Goal: Task Accomplishment & Management: Use online tool/utility

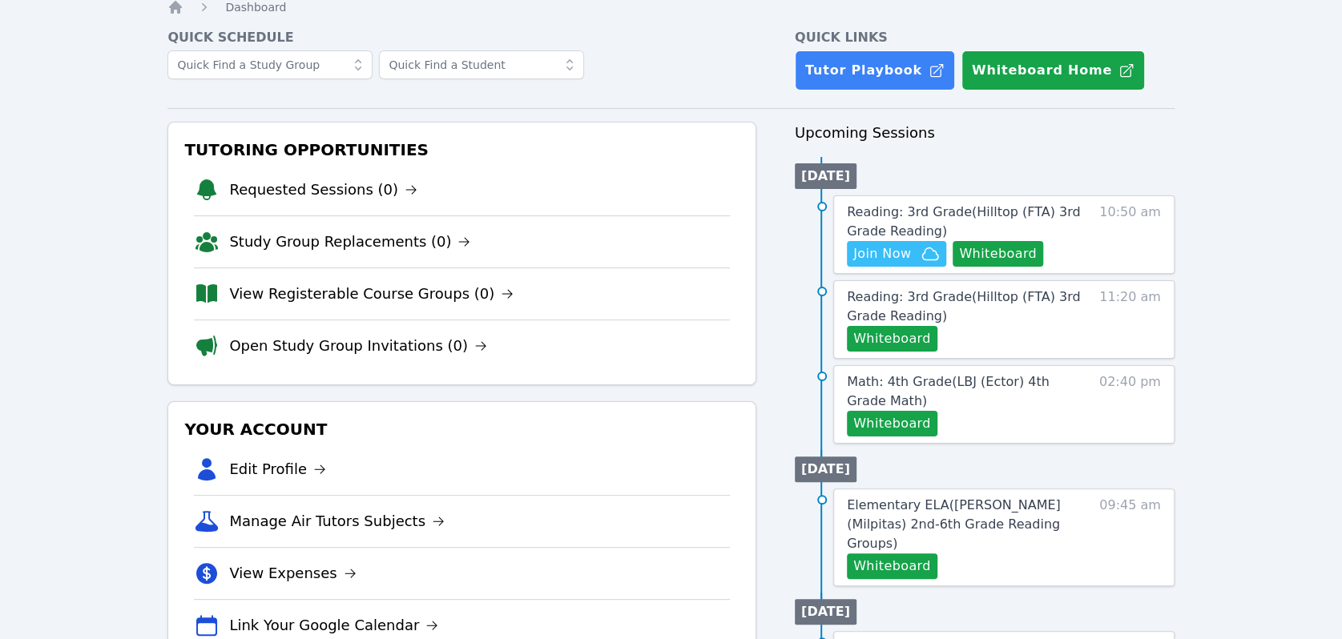
scroll to position [60, 0]
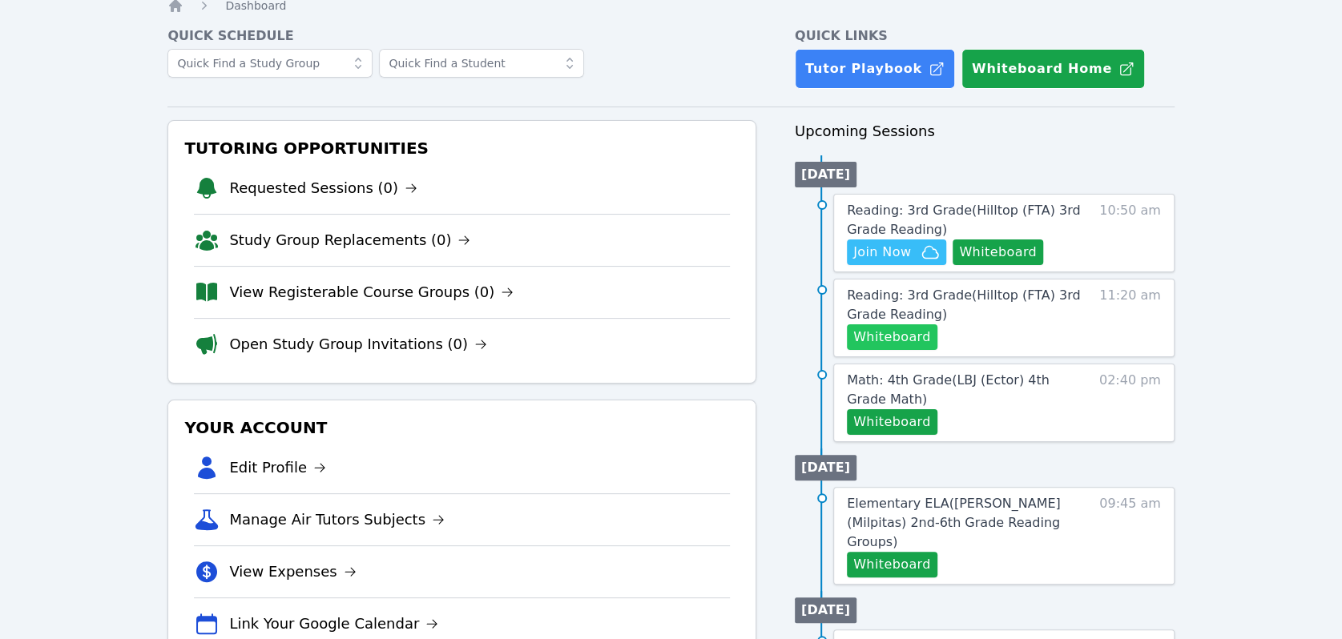
click at [906, 335] on button "Whiteboard" at bounding box center [892, 337] width 91 height 26
click at [1036, 316] on link "Reading: 3rd Grade ( Hilltop (FTA) 3rd Grade Reading )" at bounding box center [964, 305] width 235 height 38
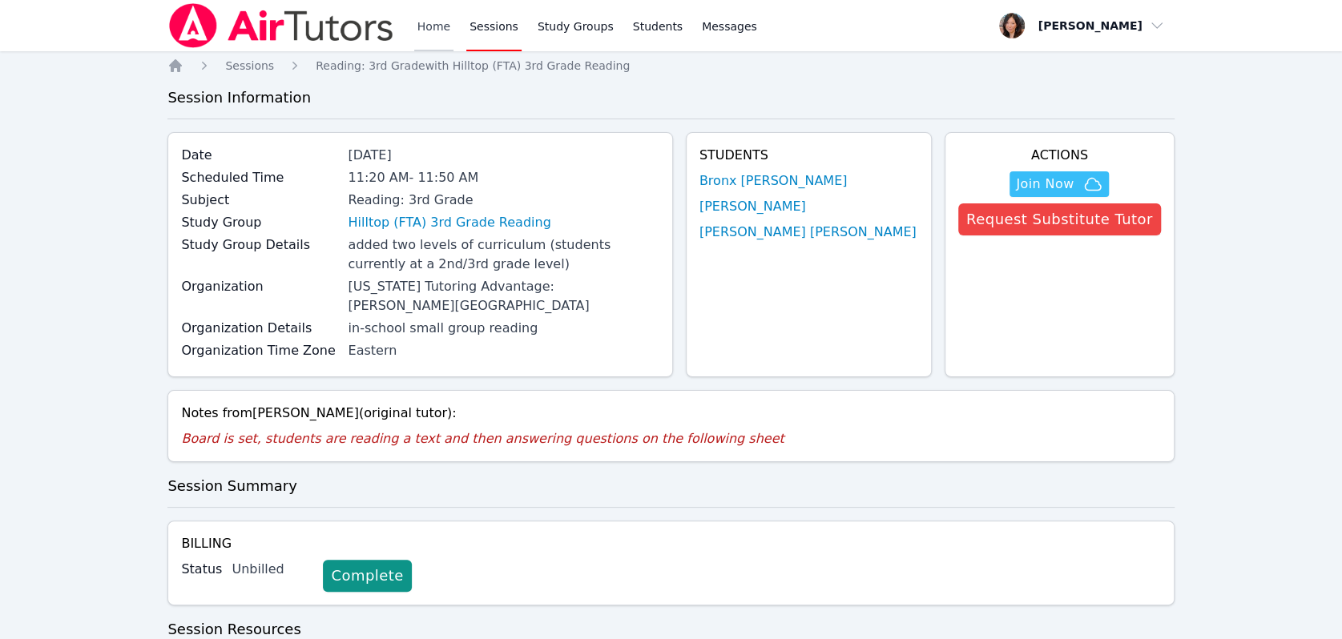
click at [429, 27] on link "Home" at bounding box center [433, 25] width 39 height 51
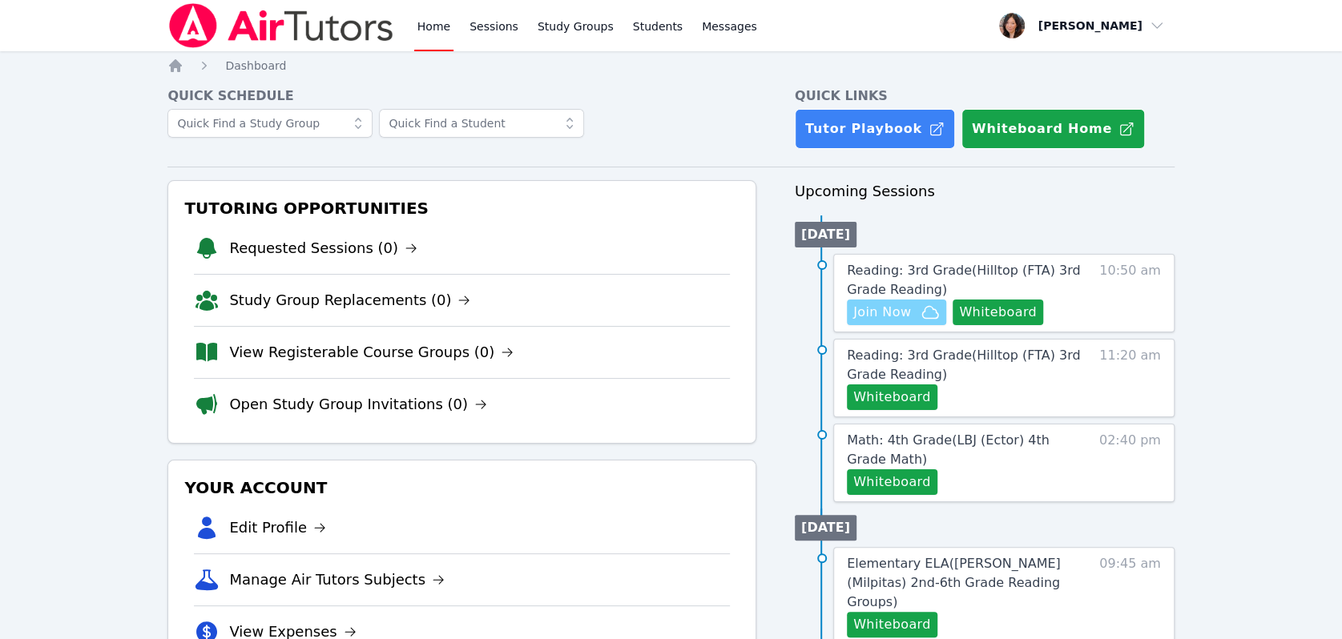
click at [902, 317] on span "Join Now" at bounding box center [882, 312] width 58 height 19
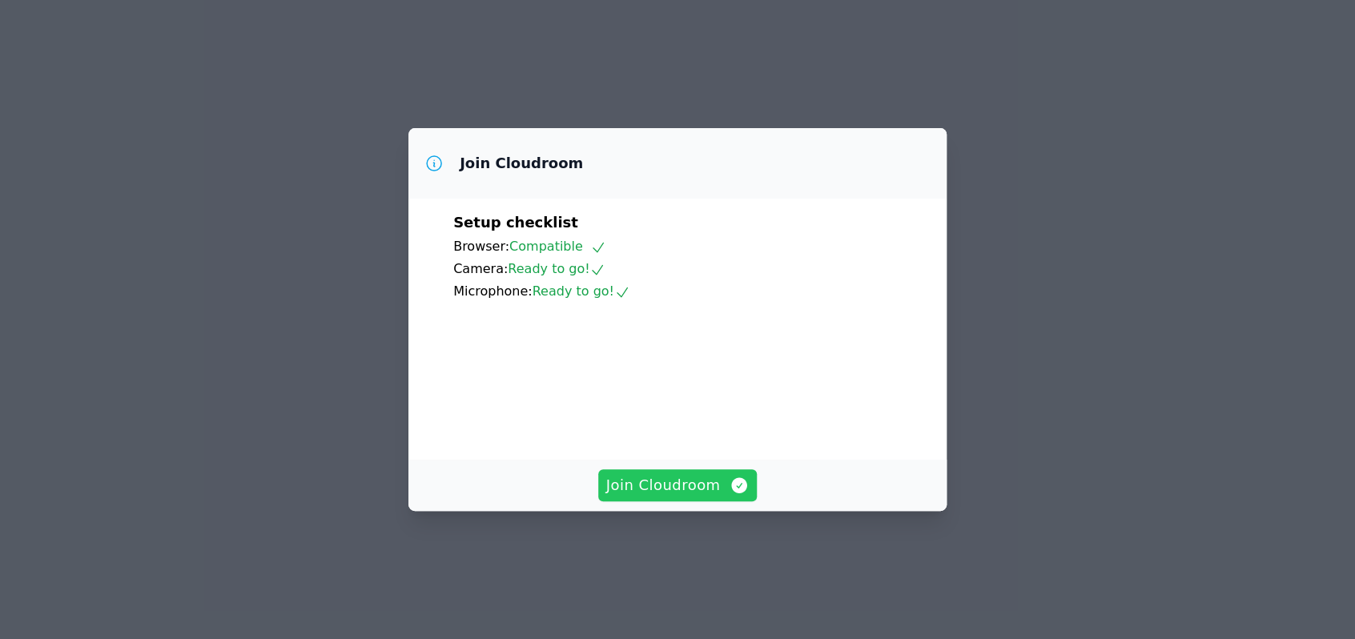
click at [689, 497] on span "Join Cloudroom" at bounding box center [677, 485] width 143 height 22
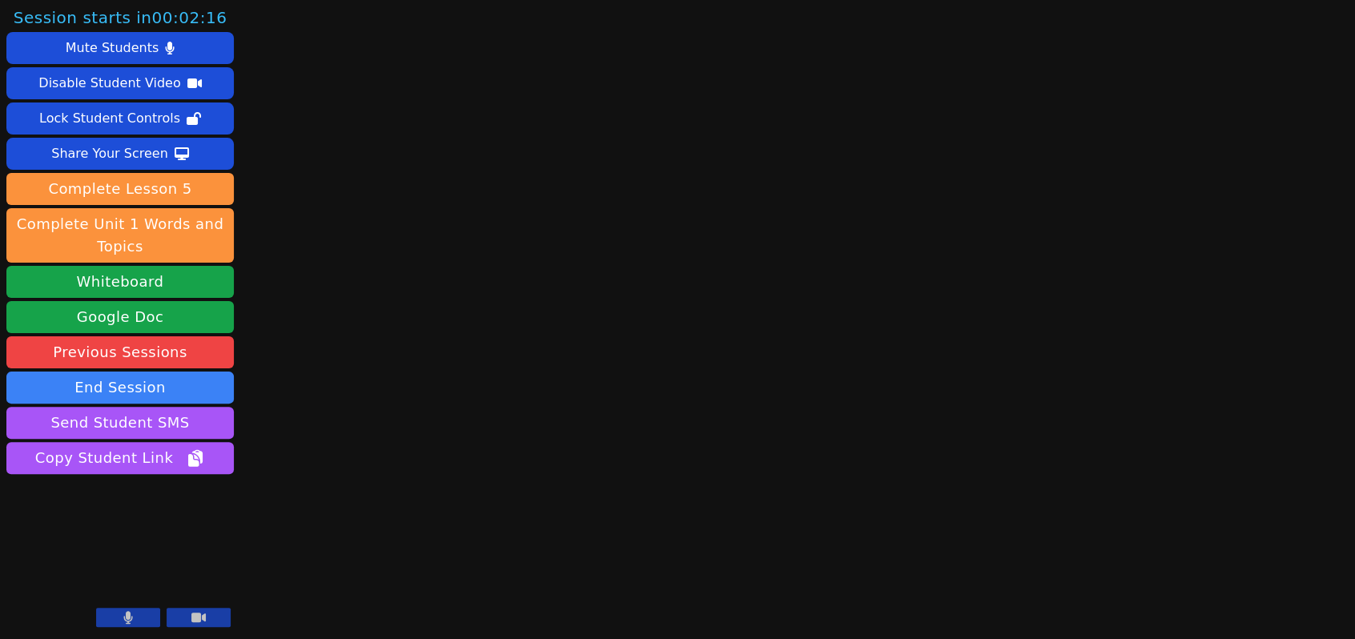
click at [141, 615] on button at bounding box center [128, 617] width 64 height 19
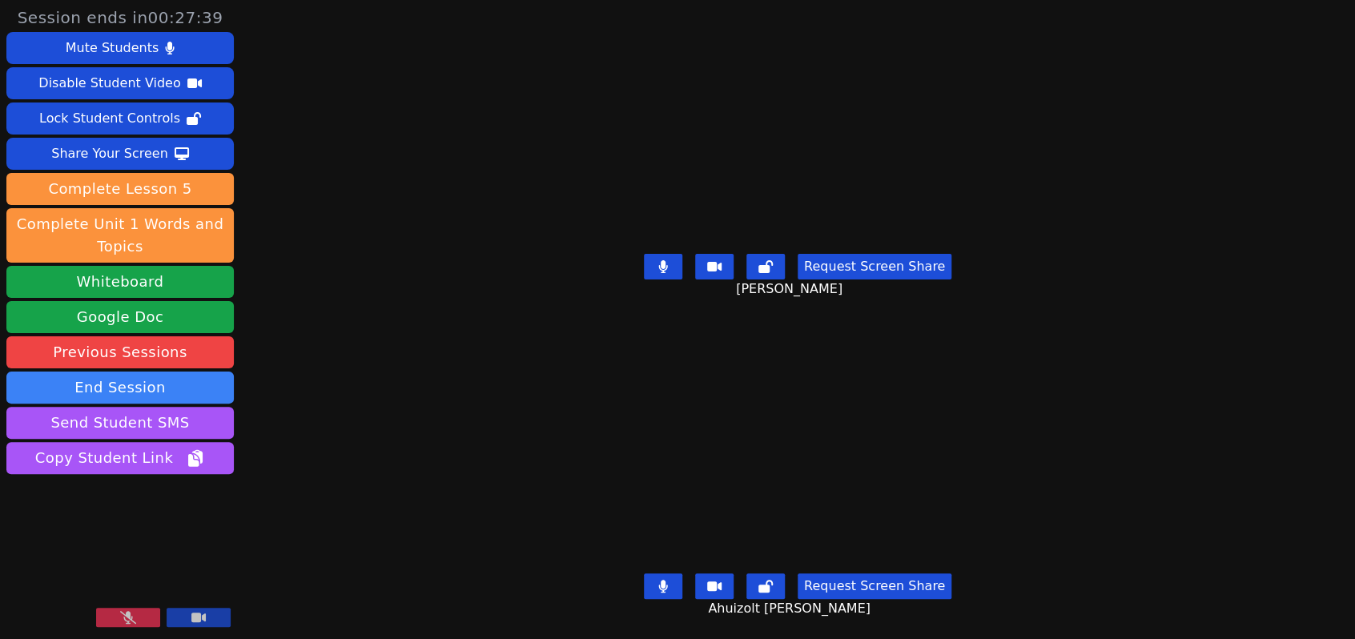
click at [135, 613] on icon at bounding box center [128, 617] width 16 height 13
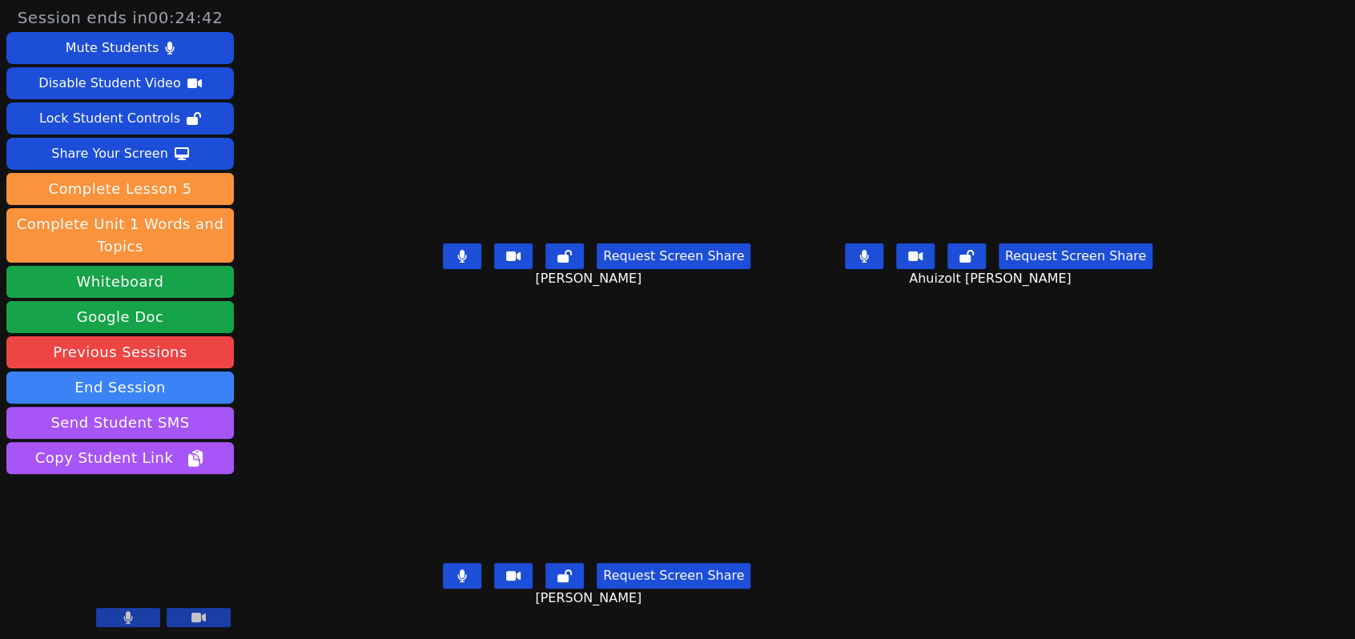
click at [868, 263] on icon at bounding box center [863, 256] width 9 height 13
click at [458, 263] on icon at bounding box center [462, 256] width 9 height 13
click at [458, 582] on icon at bounding box center [462, 575] width 9 height 13
click at [868, 263] on icon at bounding box center [863, 256] width 9 height 13
click at [443, 589] on button at bounding box center [462, 576] width 38 height 26
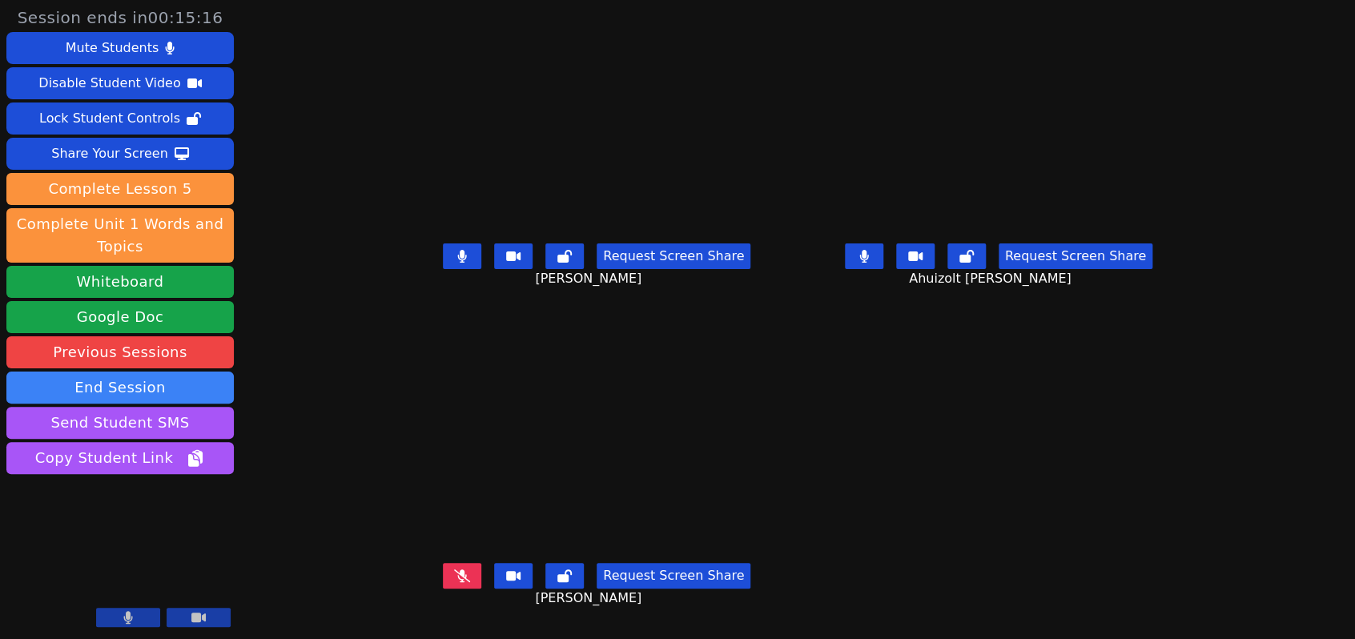
click at [868, 263] on icon at bounding box center [863, 256] width 9 height 13
click at [458, 263] on icon at bounding box center [462, 256] width 9 height 13
click at [443, 588] on button at bounding box center [462, 576] width 38 height 26
click at [458, 582] on icon at bounding box center [462, 575] width 9 height 13
click at [872, 263] on icon at bounding box center [864, 256] width 16 height 13
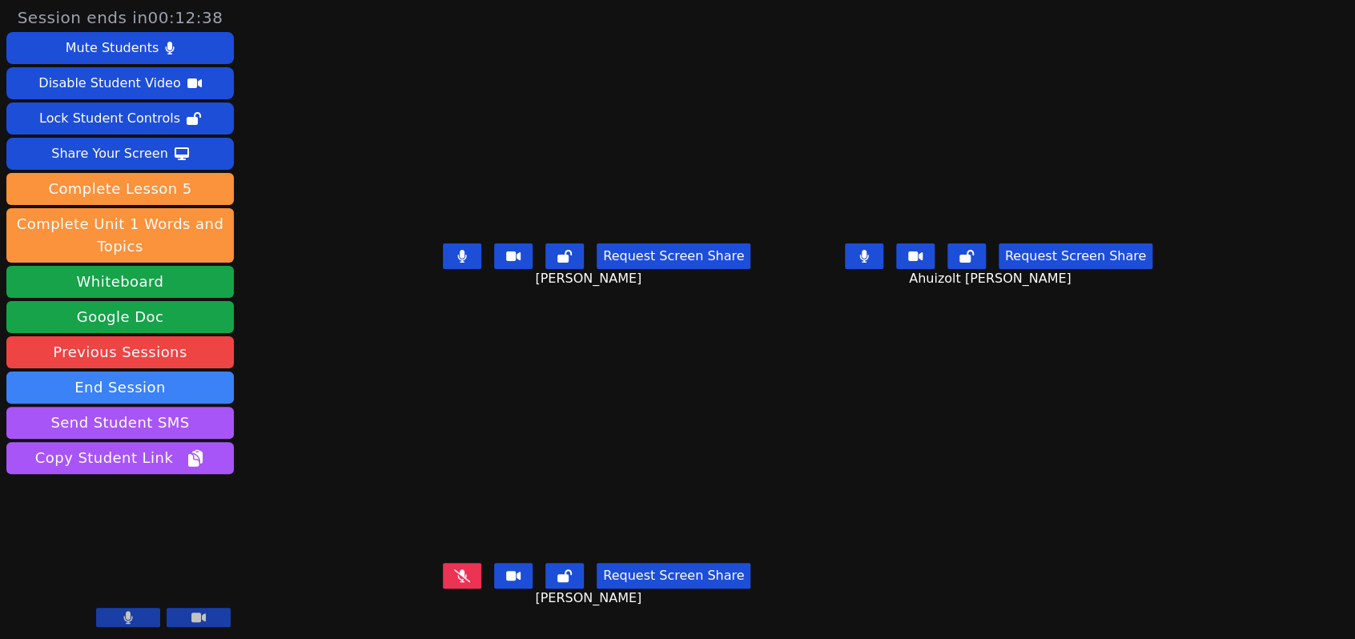
click at [443, 585] on button at bounding box center [462, 576] width 38 height 26
click at [868, 263] on icon at bounding box center [863, 256] width 9 height 13
click at [458, 263] on icon at bounding box center [462, 256] width 9 height 13
click at [458, 582] on icon at bounding box center [462, 575] width 9 height 13
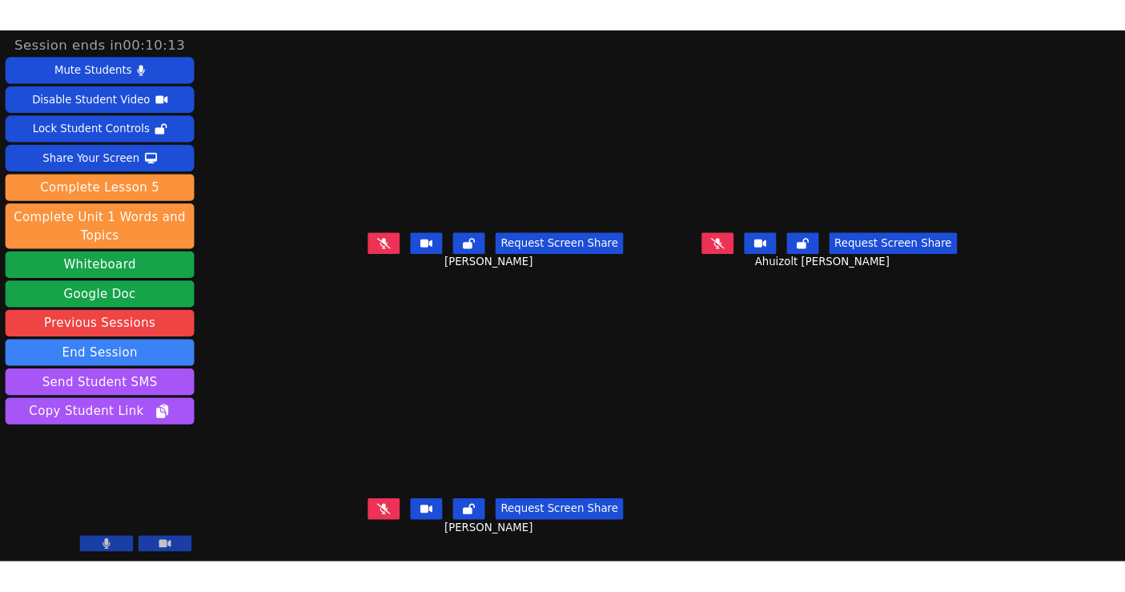
scroll to position [13, 0]
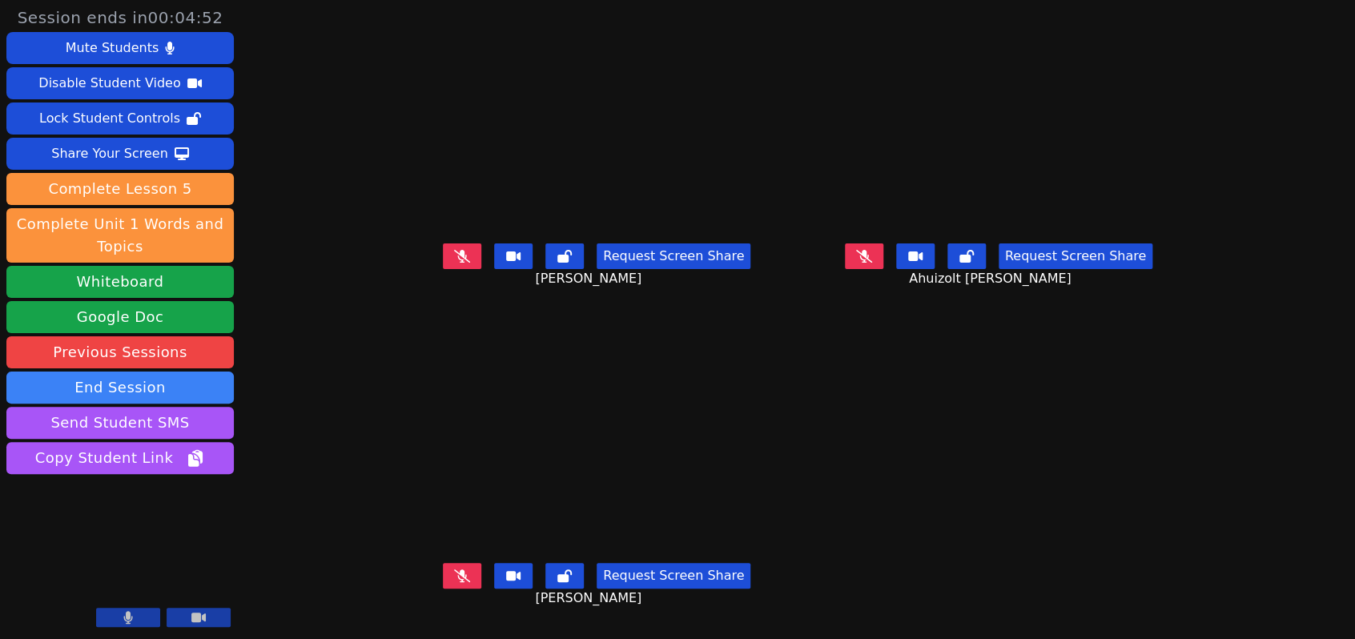
click at [872, 250] on icon at bounding box center [864, 256] width 16 height 13
click at [454, 573] on icon at bounding box center [462, 575] width 16 height 13
click at [869, 251] on icon at bounding box center [864, 256] width 10 height 13
click at [454, 253] on icon at bounding box center [462, 256] width 16 height 13
click at [457, 577] on icon at bounding box center [462, 575] width 10 height 13
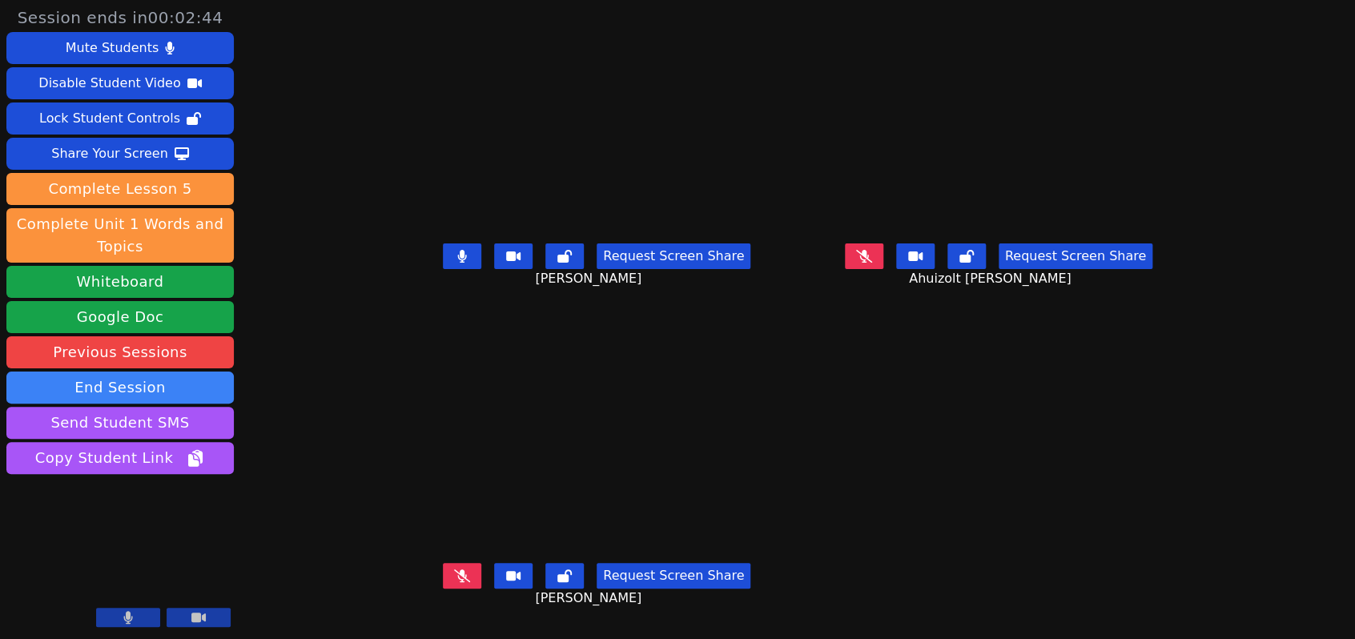
click at [872, 255] on icon at bounding box center [864, 256] width 16 height 13
click at [458, 252] on icon at bounding box center [462, 256] width 9 height 13
click at [454, 572] on icon at bounding box center [462, 575] width 16 height 13
click at [869, 258] on icon at bounding box center [864, 256] width 10 height 13
click at [454, 255] on icon at bounding box center [462, 256] width 16 height 13
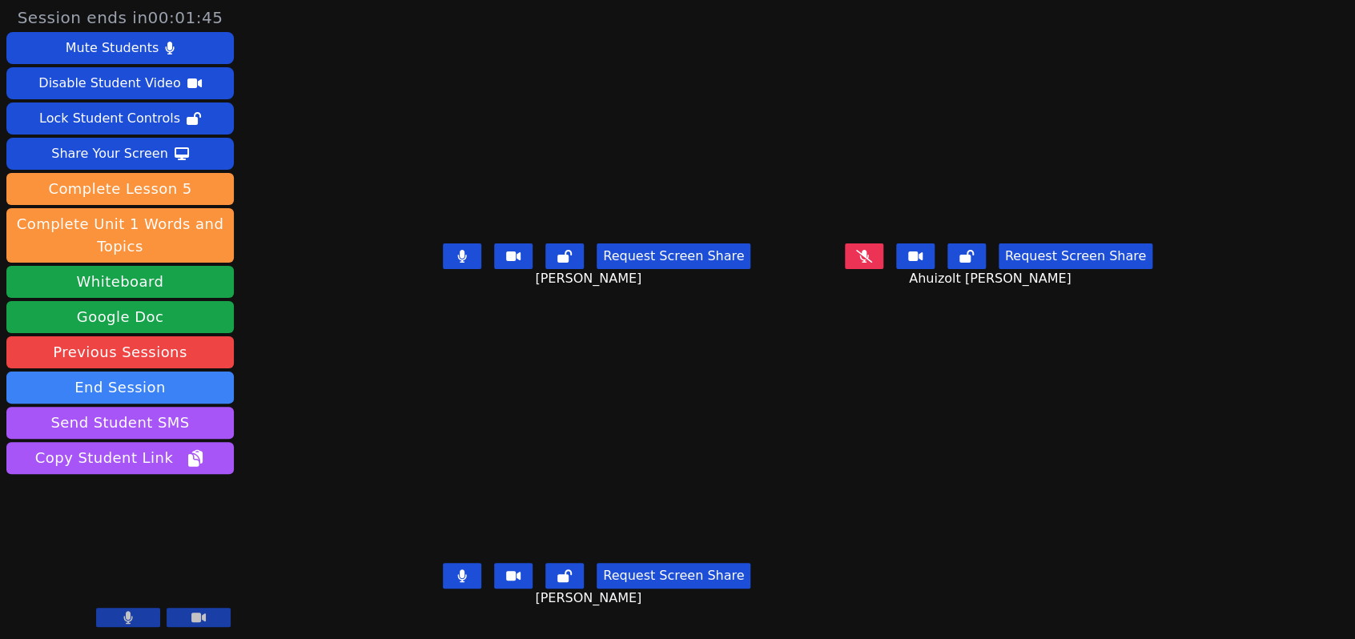
click at [458, 573] on icon at bounding box center [462, 575] width 9 height 13
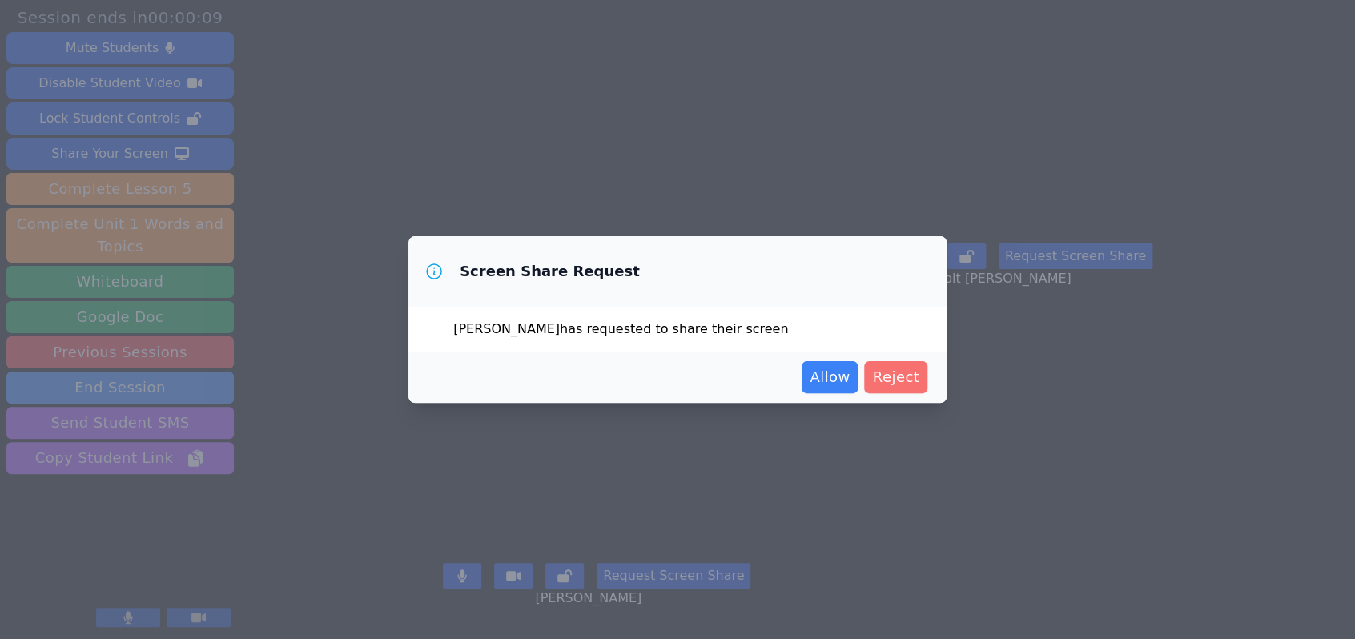
click at [908, 377] on span "Reject" at bounding box center [895, 377] width 47 height 22
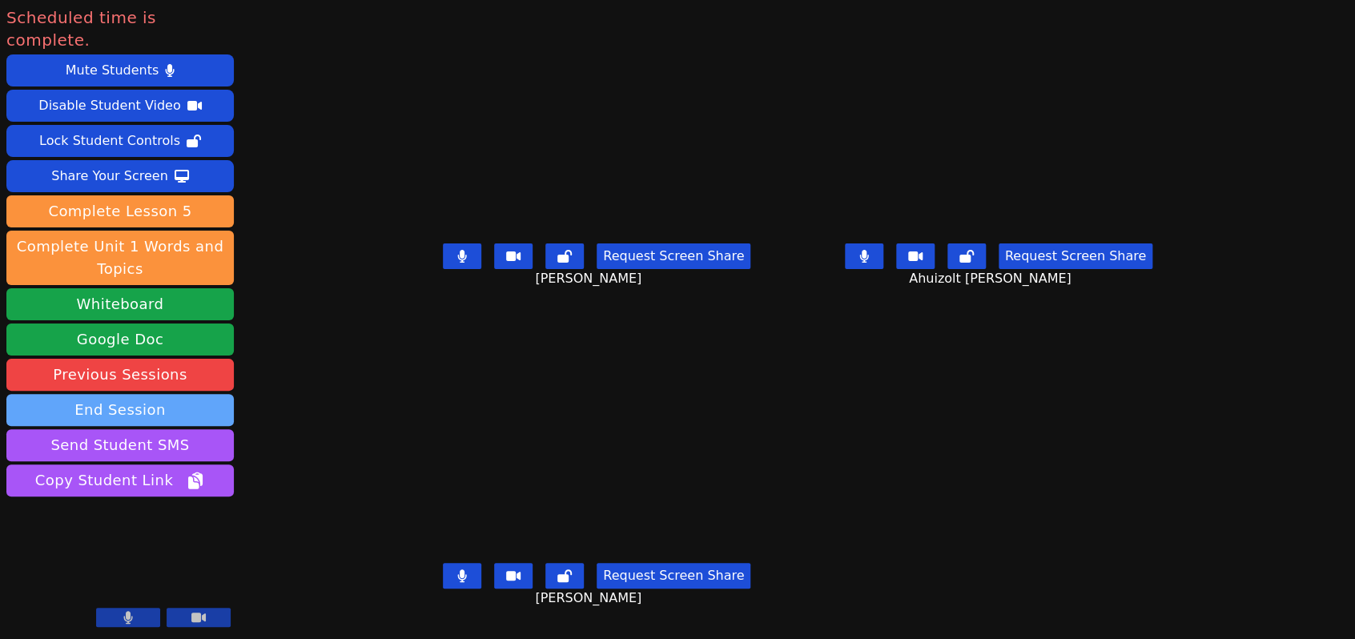
click at [135, 399] on button "End Session" at bounding box center [119, 410] width 227 height 32
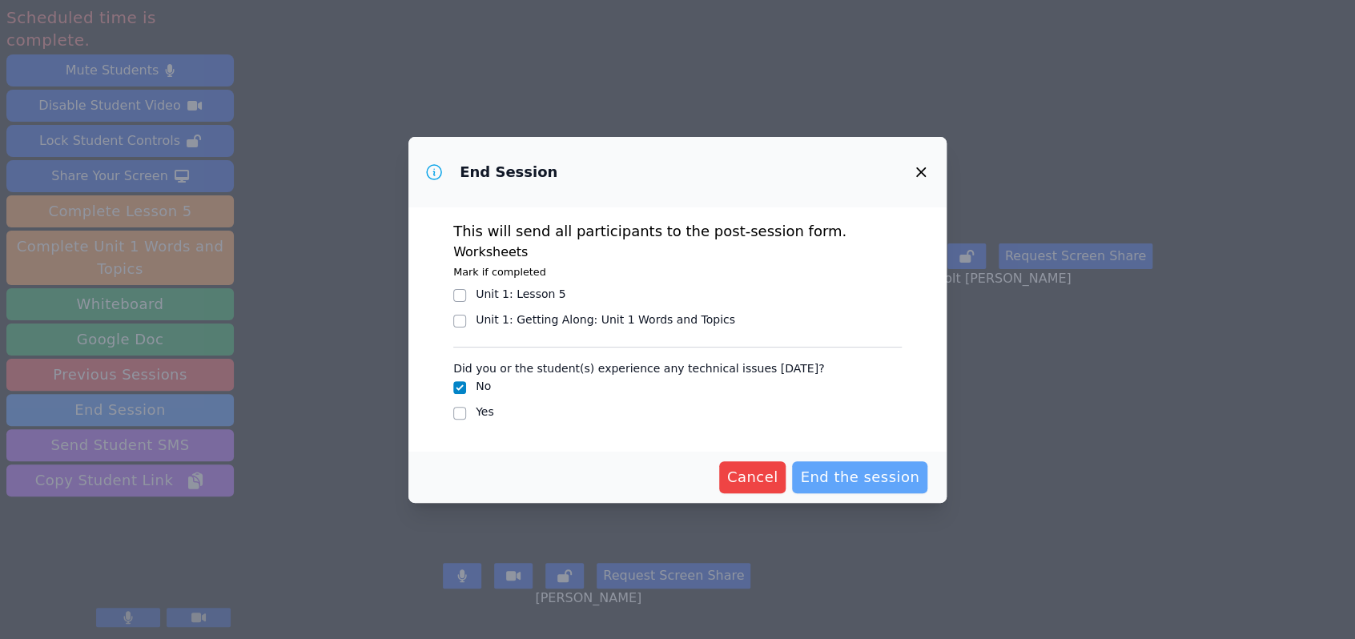
click at [839, 475] on span "End the session" at bounding box center [859, 477] width 119 height 22
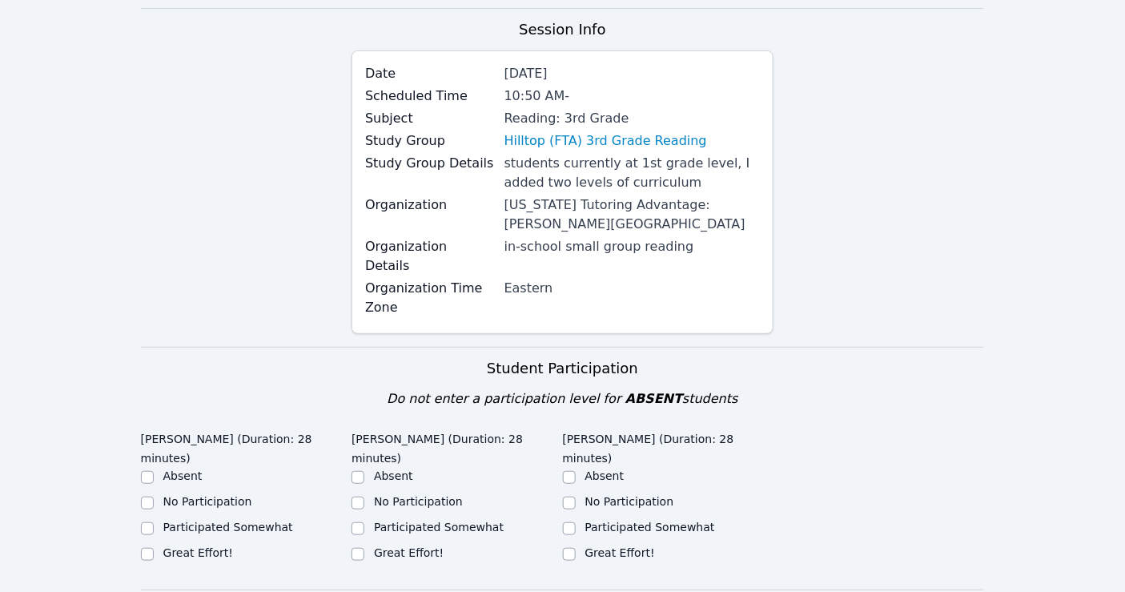
scroll to position [267, 0]
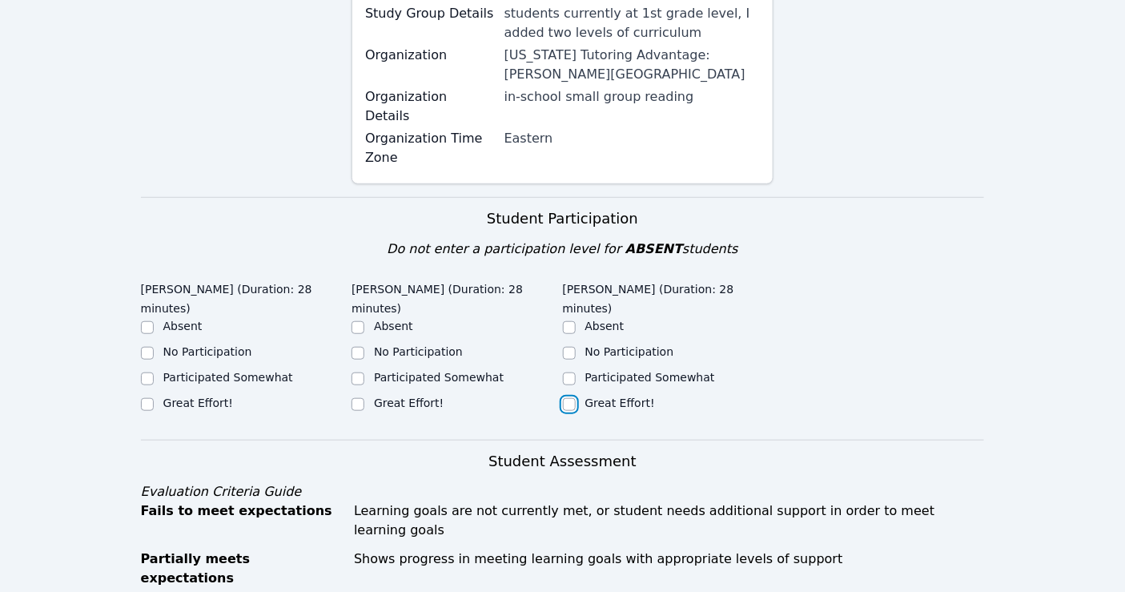
click at [567, 398] on input "Great Effort!" at bounding box center [569, 404] width 13 height 13
checkbox input "true"
click at [361, 398] on input "Great Effort!" at bounding box center [358, 404] width 13 height 13
checkbox input "true"
click at [146, 398] on input "Great Effort!" at bounding box center [147, 404] width 13 height 13
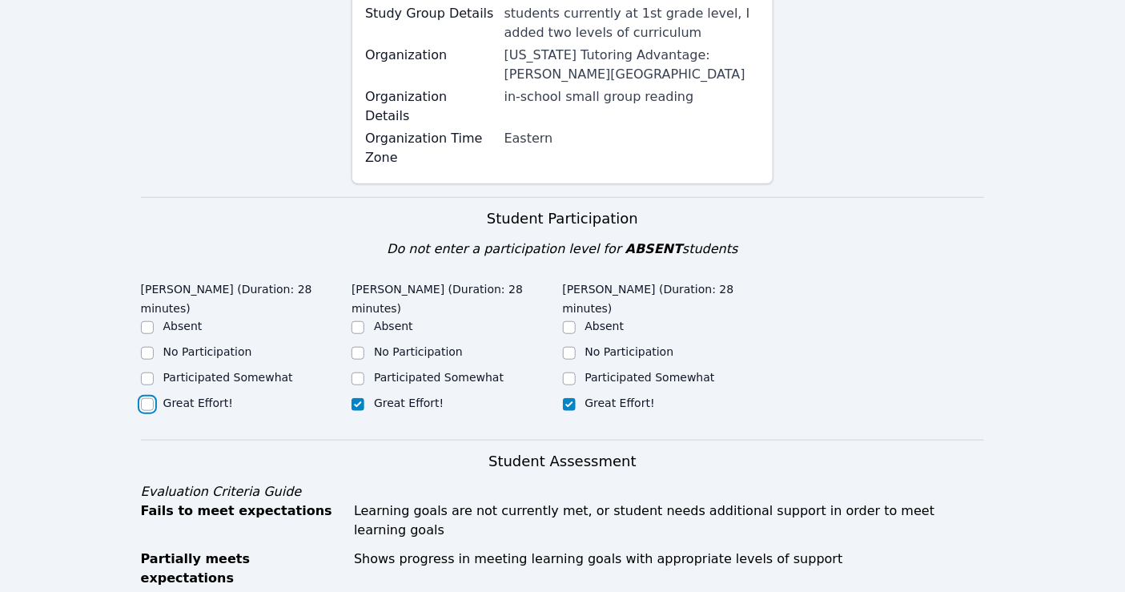
checkbox input "true"
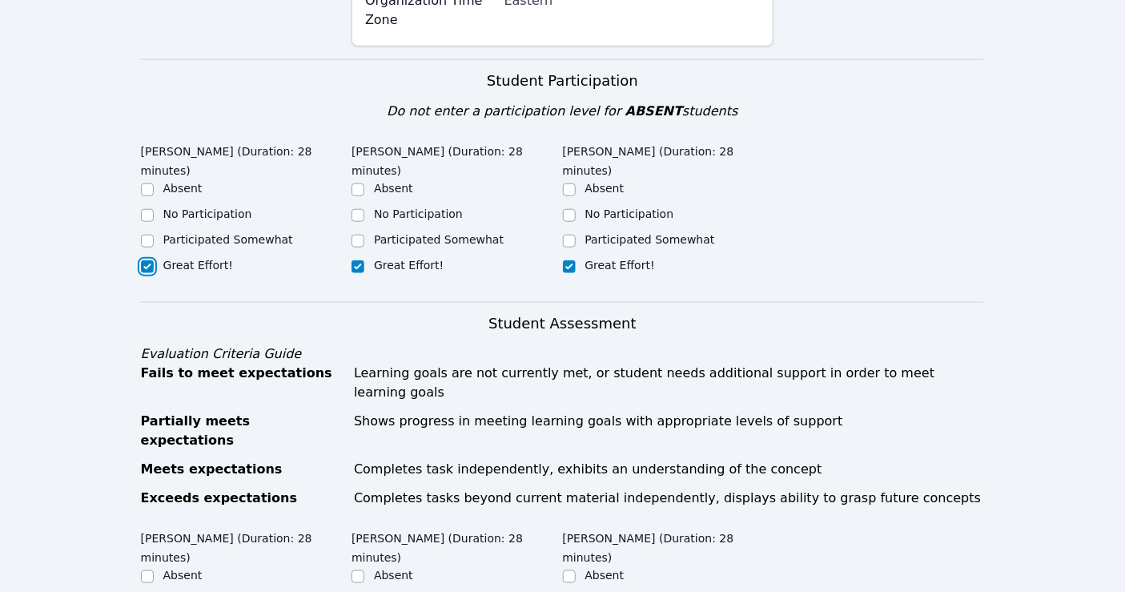
scroll to position [622, 0]
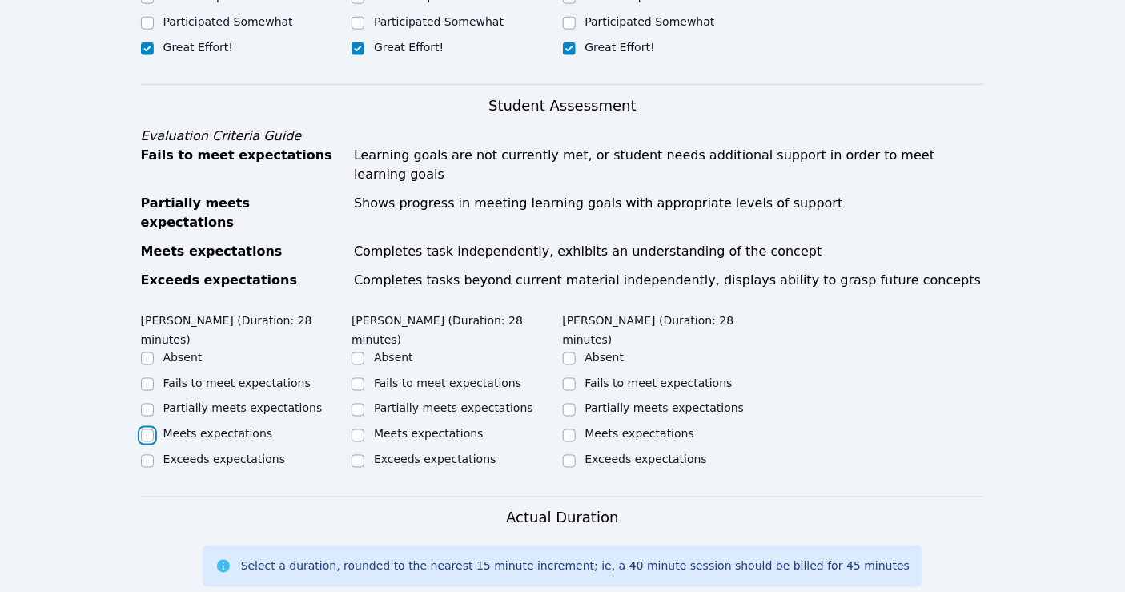
click at [141, 429] on input "Meets expectations" at bounding box center [147, 435] width 13 height 13
checkbox input "true"
drag, startPoint x: 355, startPoint y: 355, endPoint x: 380, endPoint y: 358, distance: 25.0
click at [362, 429] on input "Meets expectations" at bounding box center [358, 435] width 13 height 13
checkbox input "true"
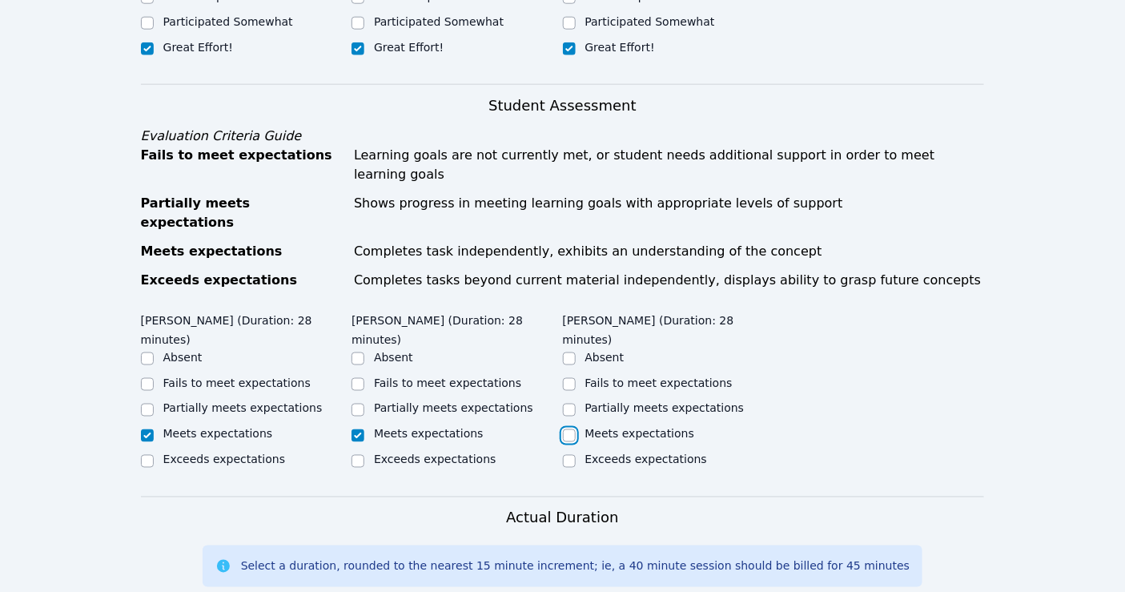
click at [573, 429] on input "Meets expectations" at bounding box center [569, 435] width 13 height 13
checkbox input "true"
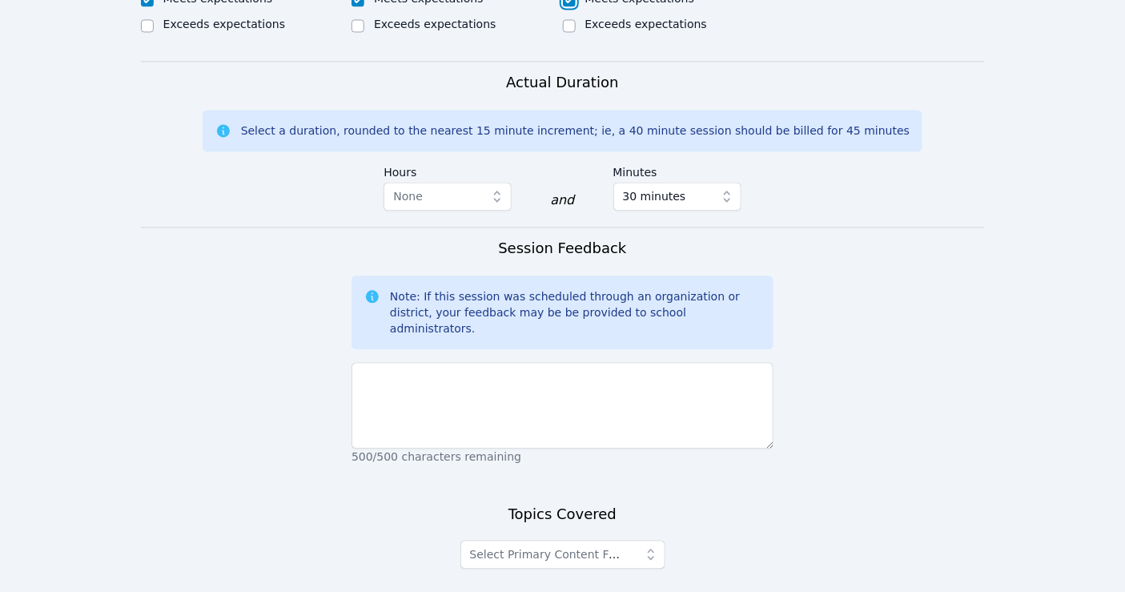
scroll to position [1068, 0]
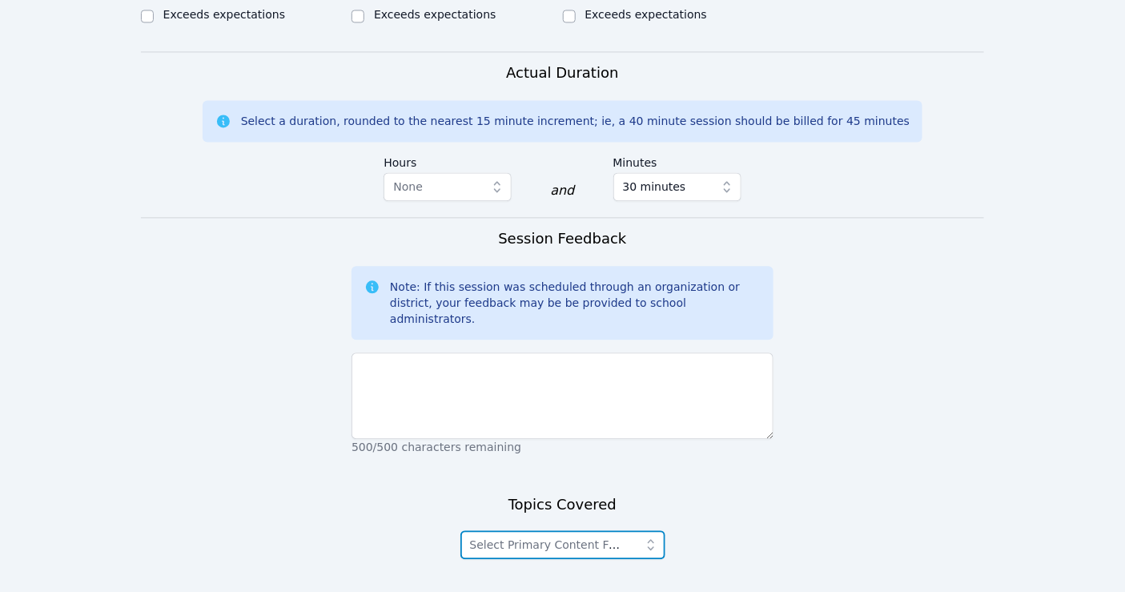
click at [648, 537] on icon "button" at bounding box center [651, 545] width 16 height 16
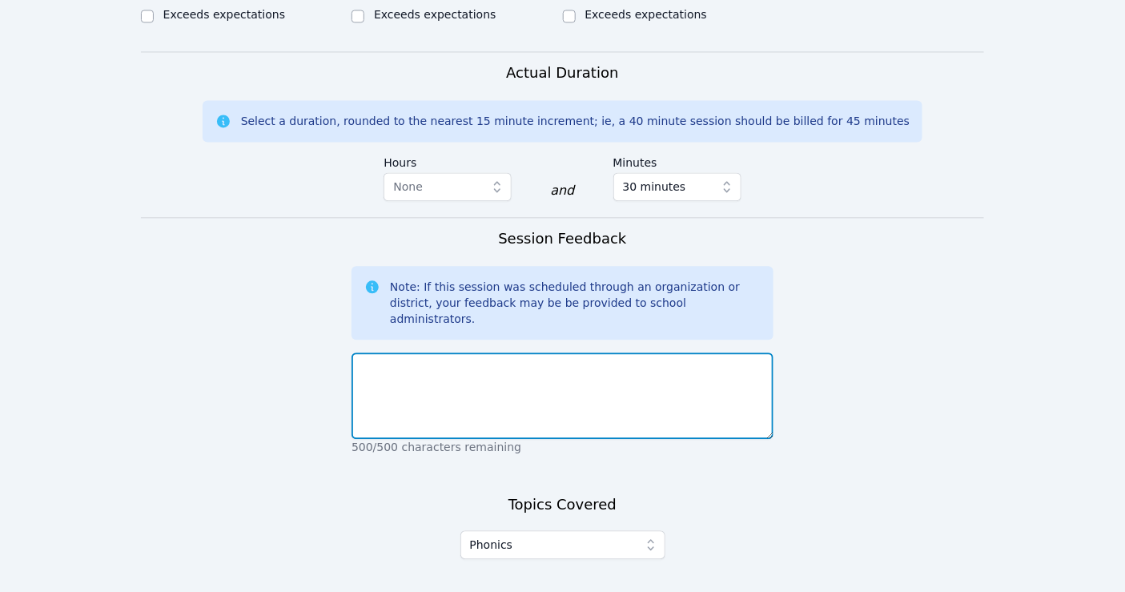
click at [449, 352] on textarea at bounding box center [563, 395] width 422 height 87
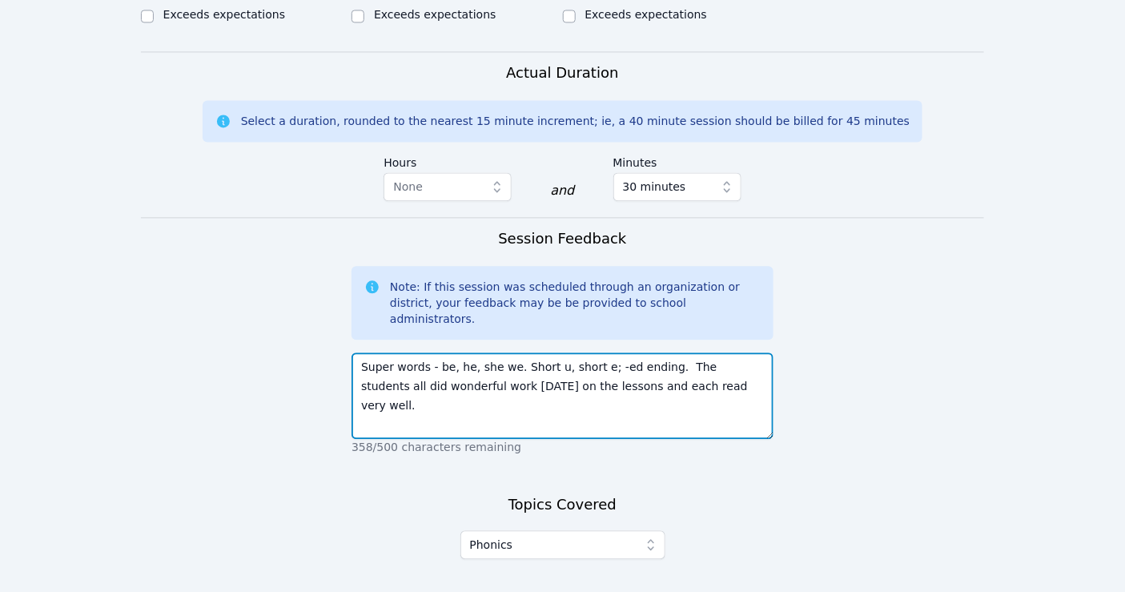
type textarea "Super words - be, he, she we. Short u, short e; -ed ending. The students all di…"
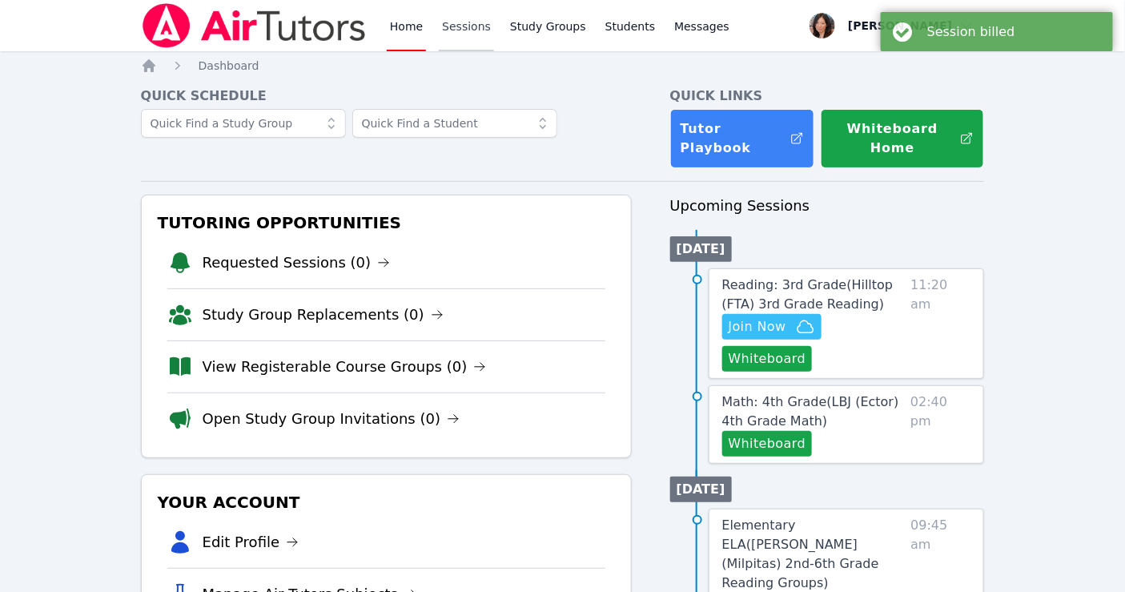
click at [469, 33] on link "Sessions" at bounding box center [466, 25] width 55 height 51
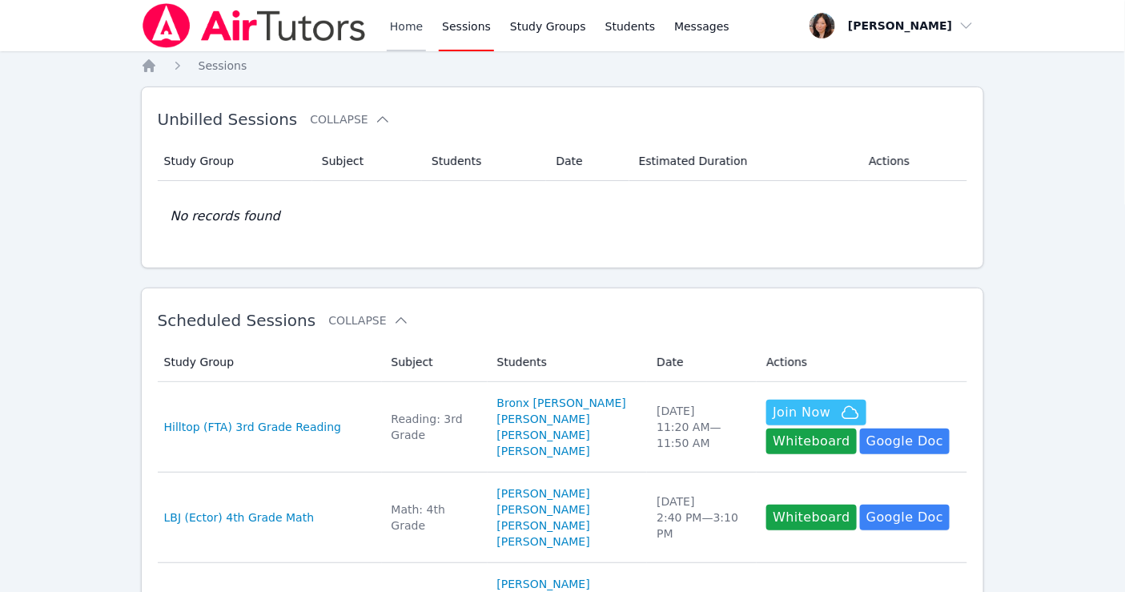
click at [405, 32] on link "Home" at bounding box center [406, 25] width 39 height 51
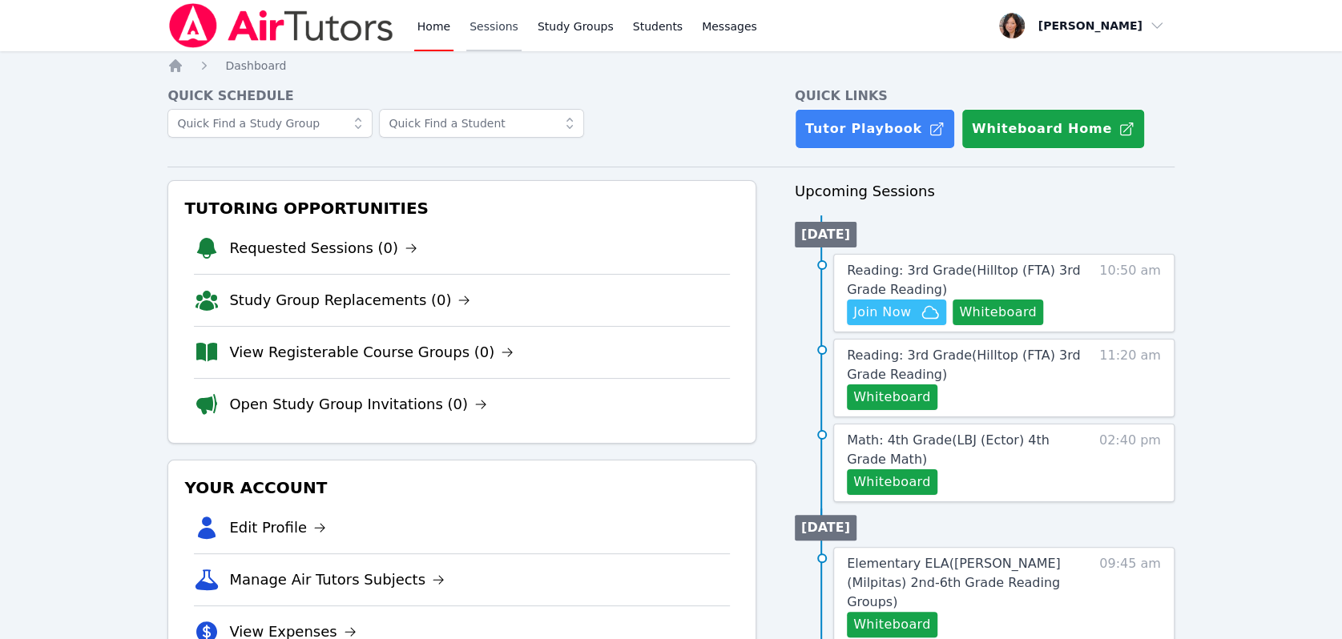
click at [493, 24] on link "Sessions" at bounding box center [493, 25] width 55 height 51
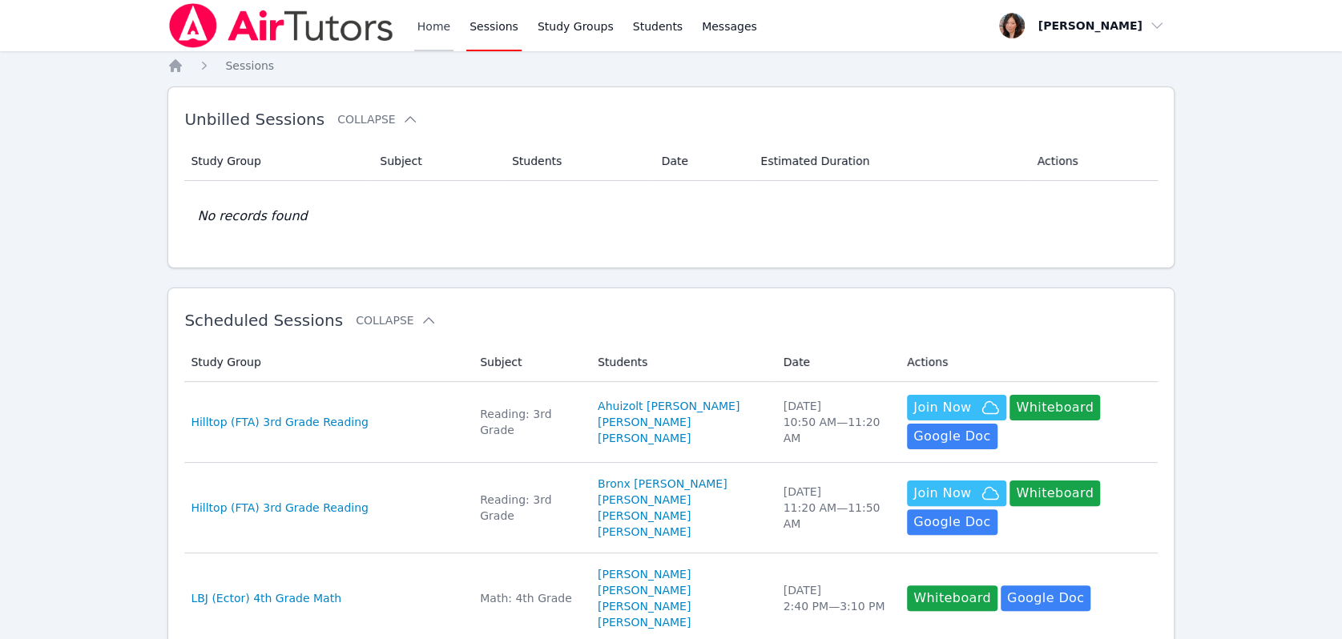
click at [429, 23] on link "Home" at bounding box center [433, 25] width 39 height 51
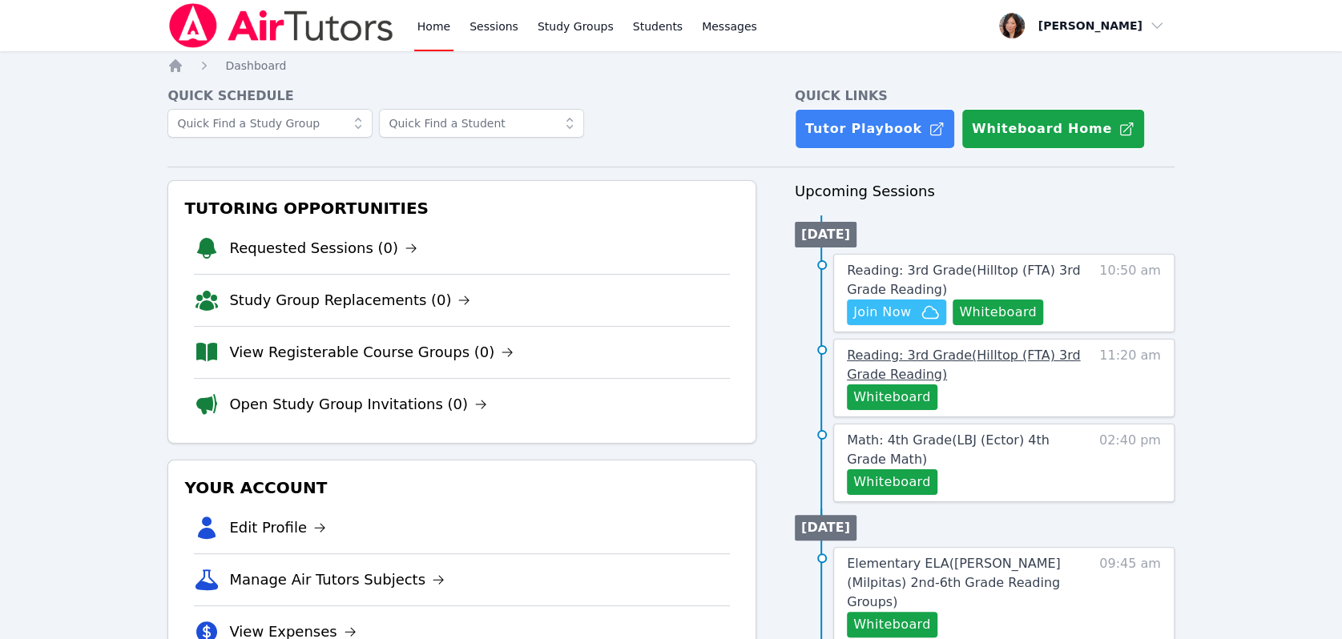
click at [994, 368] on link "Reading: 3rd Grade ( Hilltop (FTA) 3rd Grade Reading )" at bounding box center [964, 365] width 235 height 38
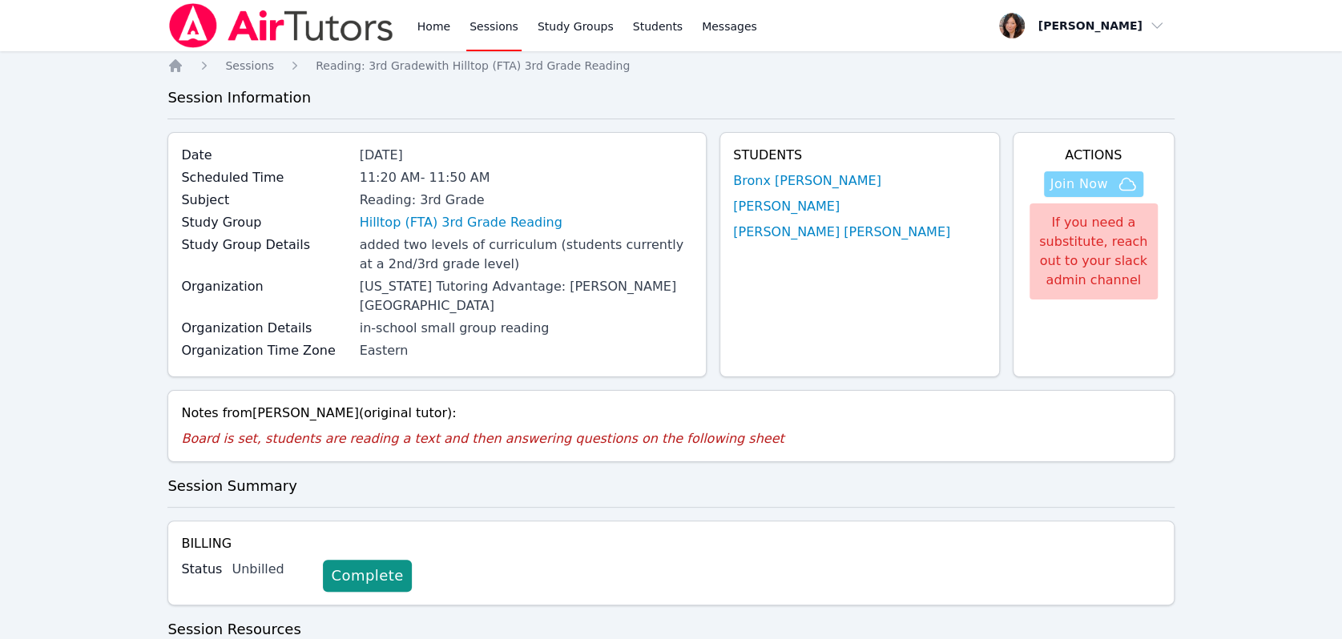
click at [1083, 191] on span "Join Now" at bounding box center [1079, 184] width 58 height 19
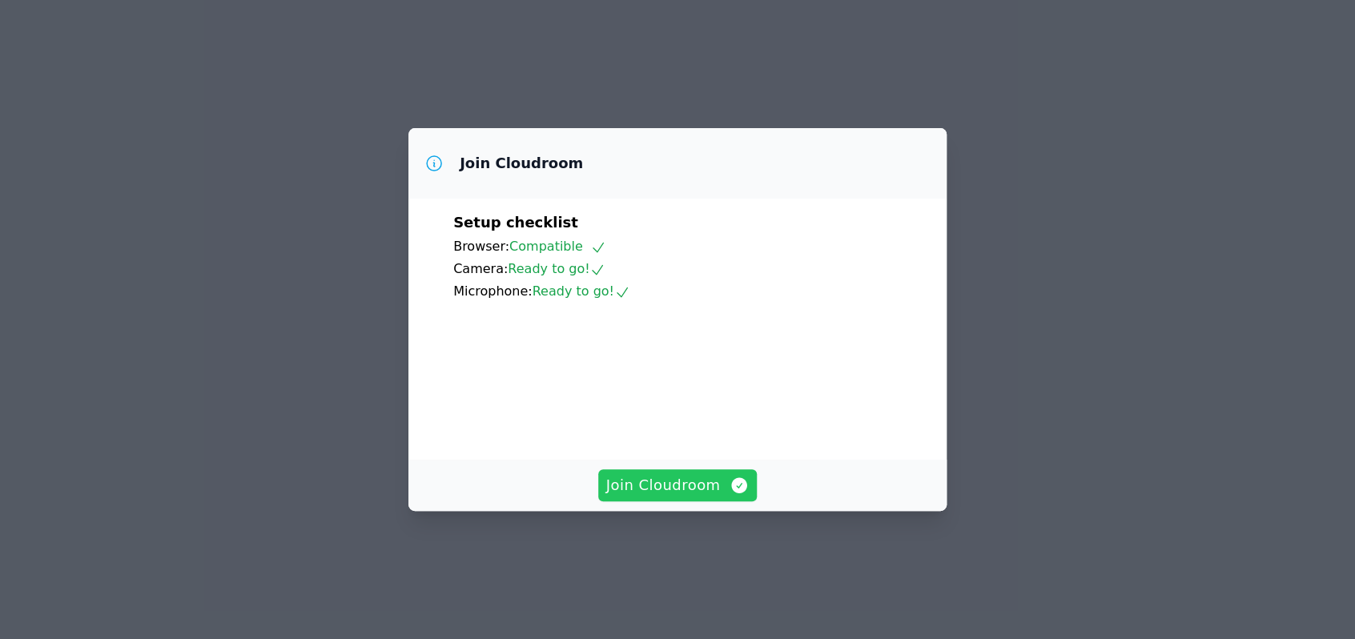
click at [684, 497] on span "Join Cloudroom" at bounding box center [677, 485] width 143 height 22
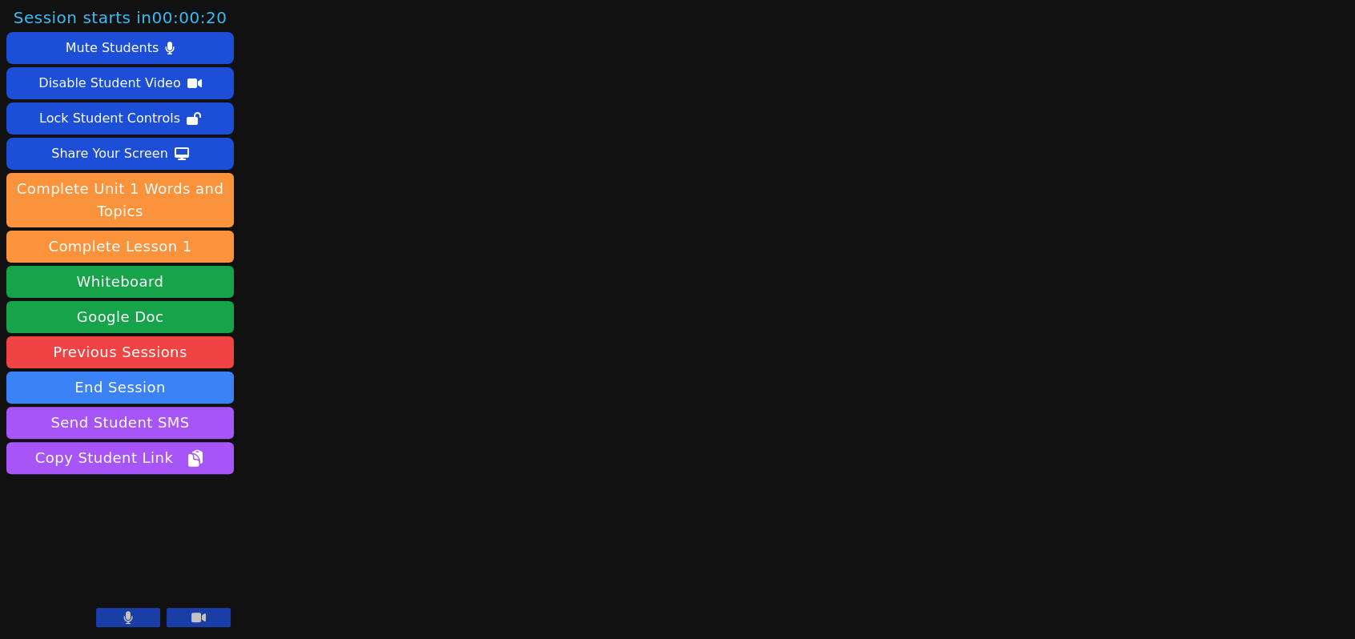
click at [136, 619] on button at bounding box center [128, 617] width 64 height 19
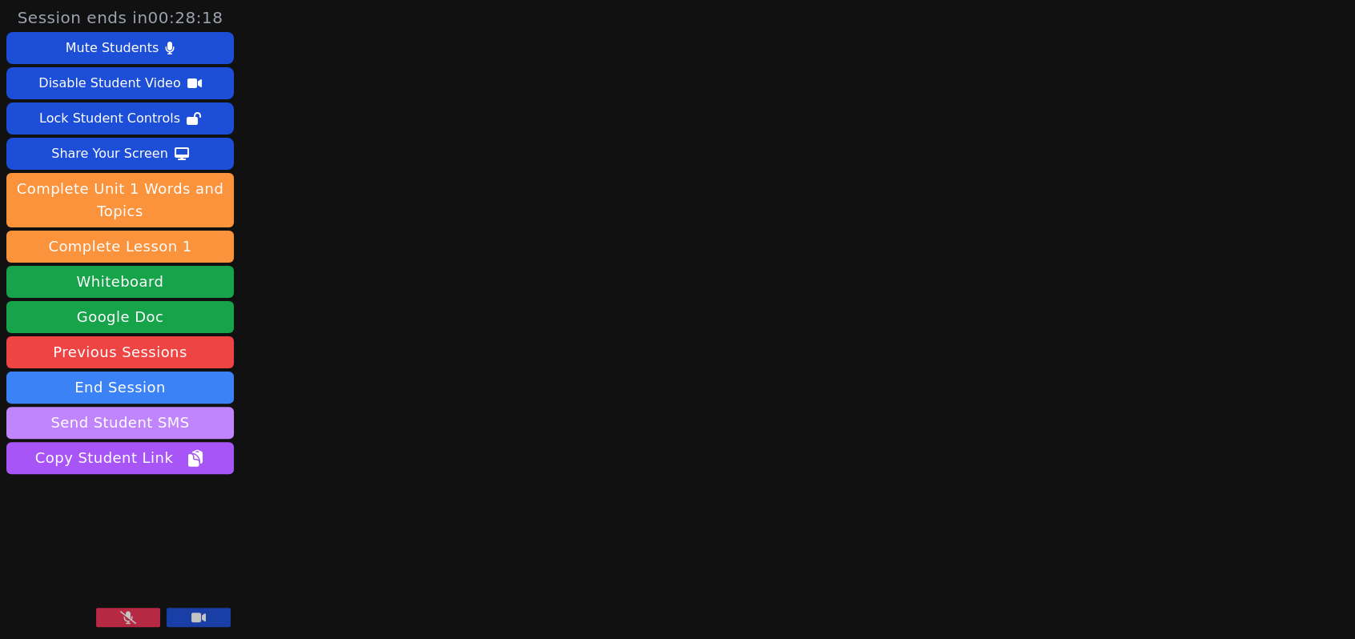
click at [143, 429] on button "Send Student SMS" at bounding box center [119, 423] width 227 height 32
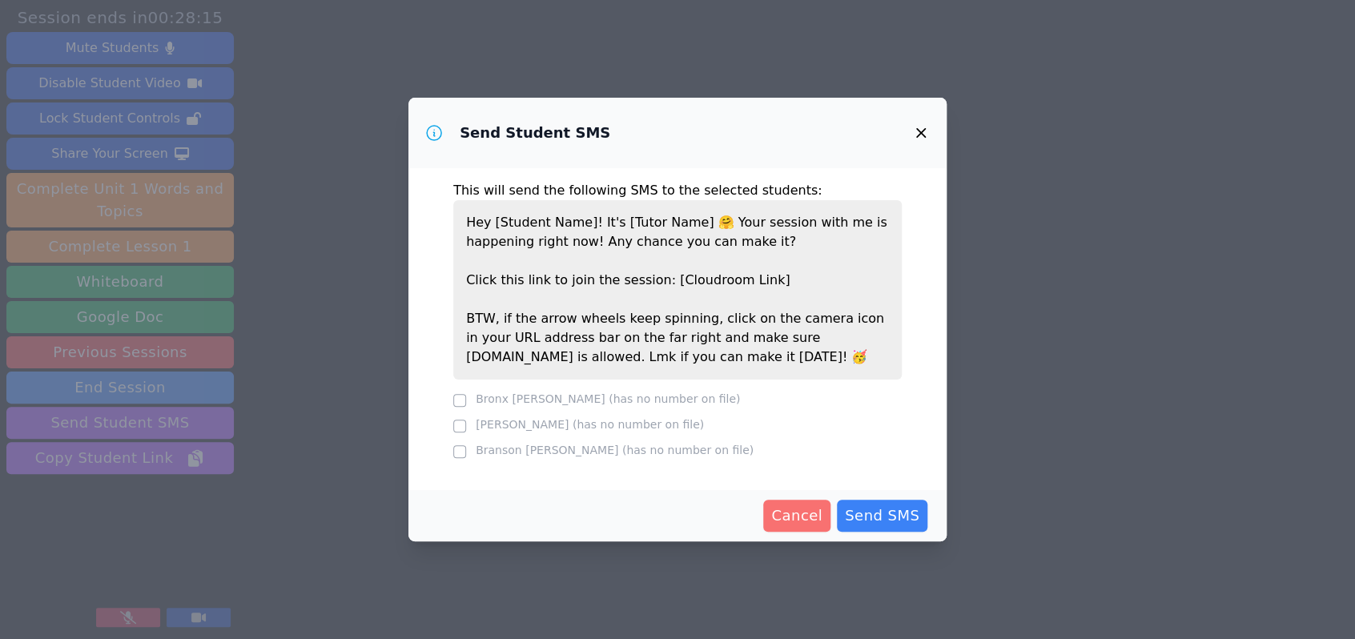
click at [786, 511] on span "Cancel" at bounding box center [796, 516] width 51 height 22
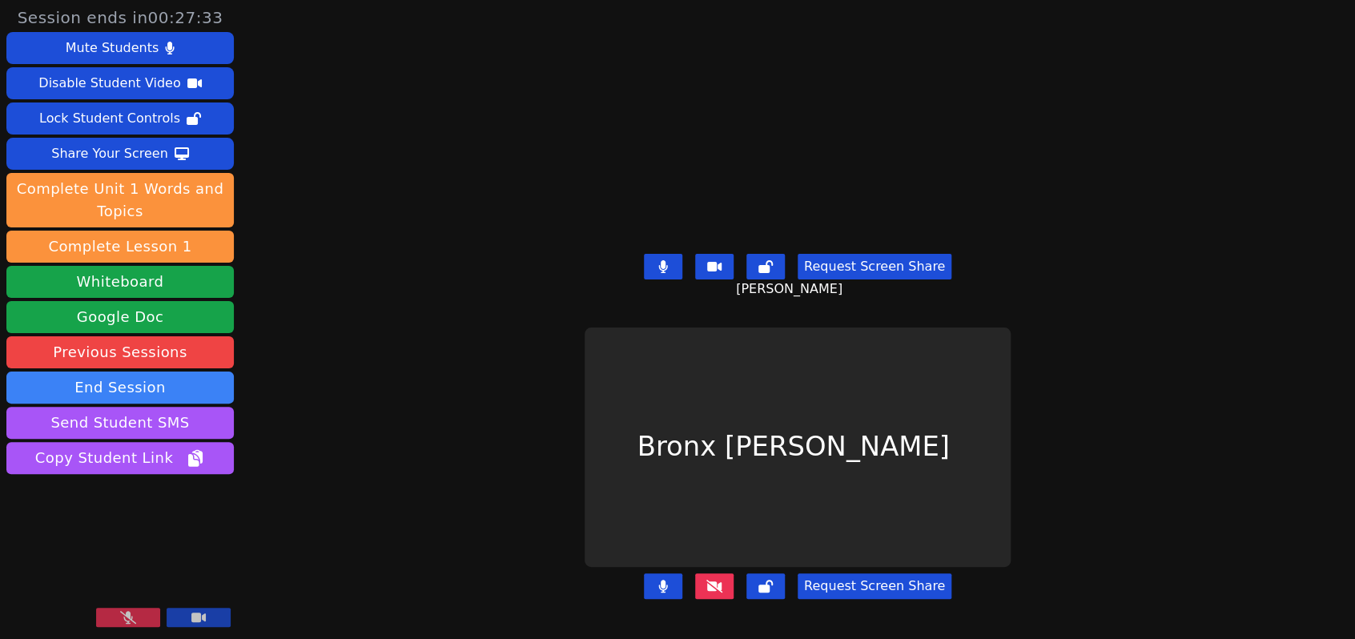
click at [127, 617] on icon at bounding box center [128, 617] width 16 height 13
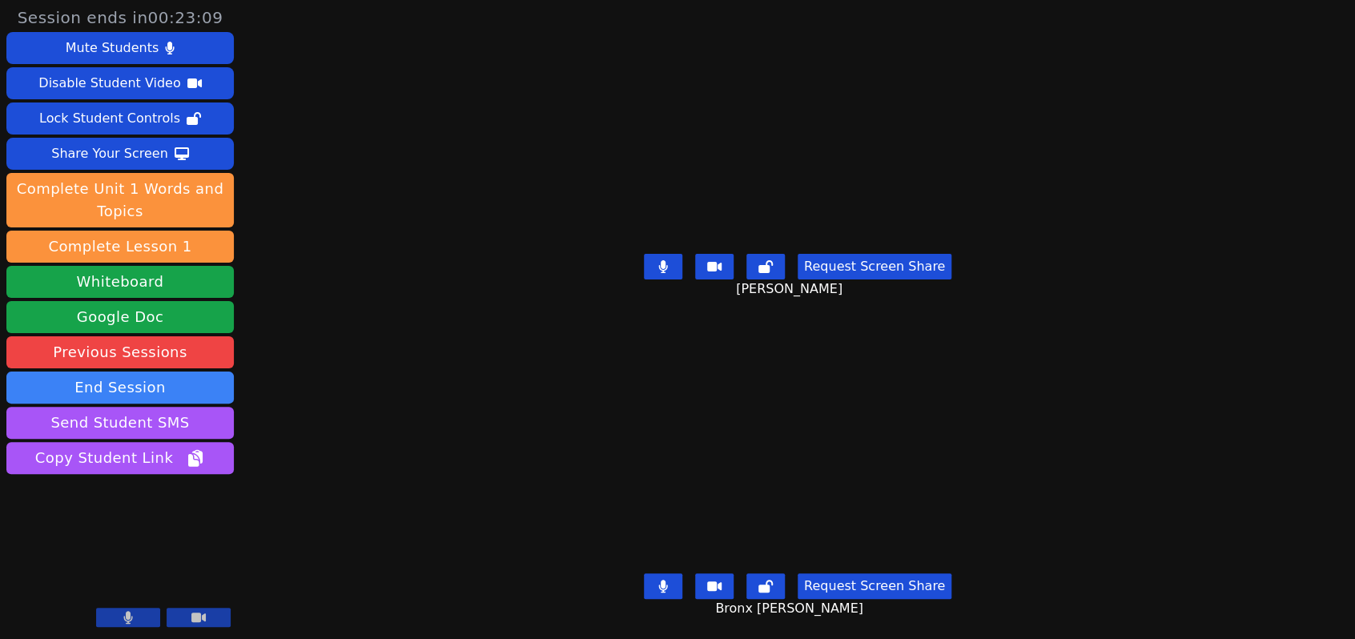
click at [666, 260] on icon at bounding box center [662, 266] width 9 height 13
click at [659, 260] on icon at bounding box center [663, 266] width 16 height 13
click at [666, 580] on icon at bounding box center [662, 586] width 9 height 13
click at [654, 573] on button at bounding box center [663, 586] width 38 height 26
click at [667, 260] on icon at bounding box center [662, 266] width 9 height 13
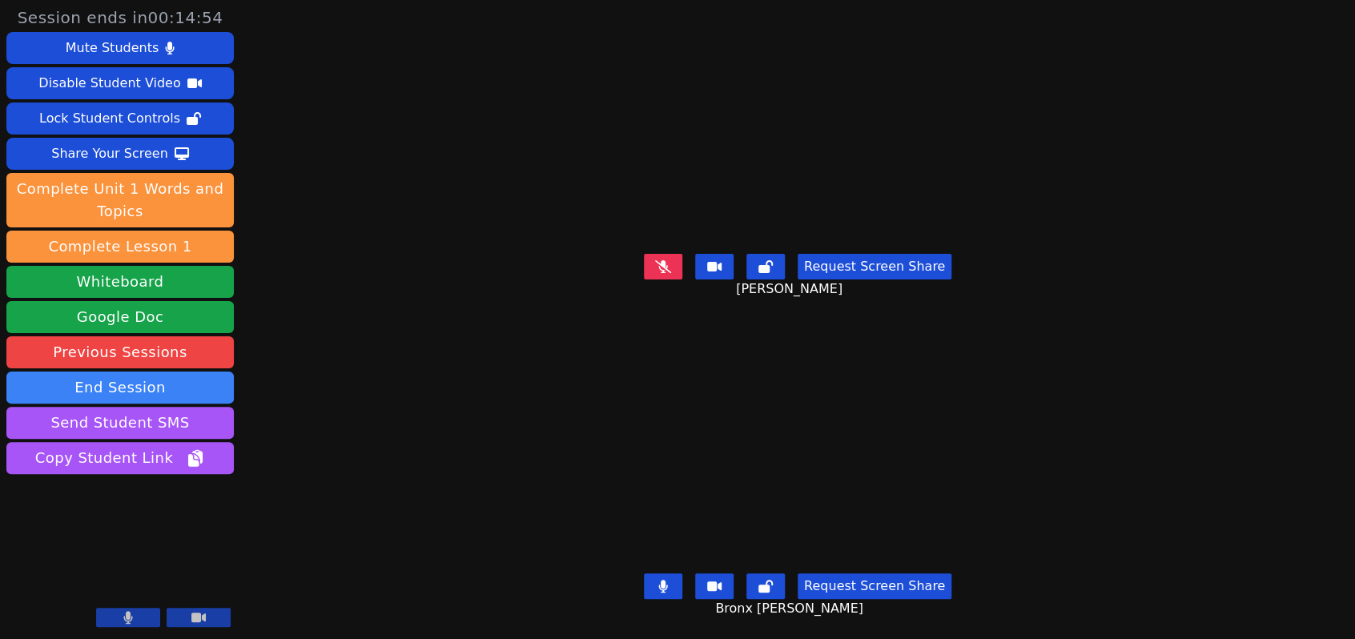
click at [666, 260] on icon at bounding box center [663, 266] width 16 height 13
click at [666, 580] on icon at bounding box center [662, 586] width 9 height 13
click at [659, 580] on icon at bounding box center [663, 586] width 16 height 13
click at [666, 260] on icon at bounding box center [662, 266] width 9 height 13
click at [674, 262] on button at bounding box center [663, 267] width 38 height 26
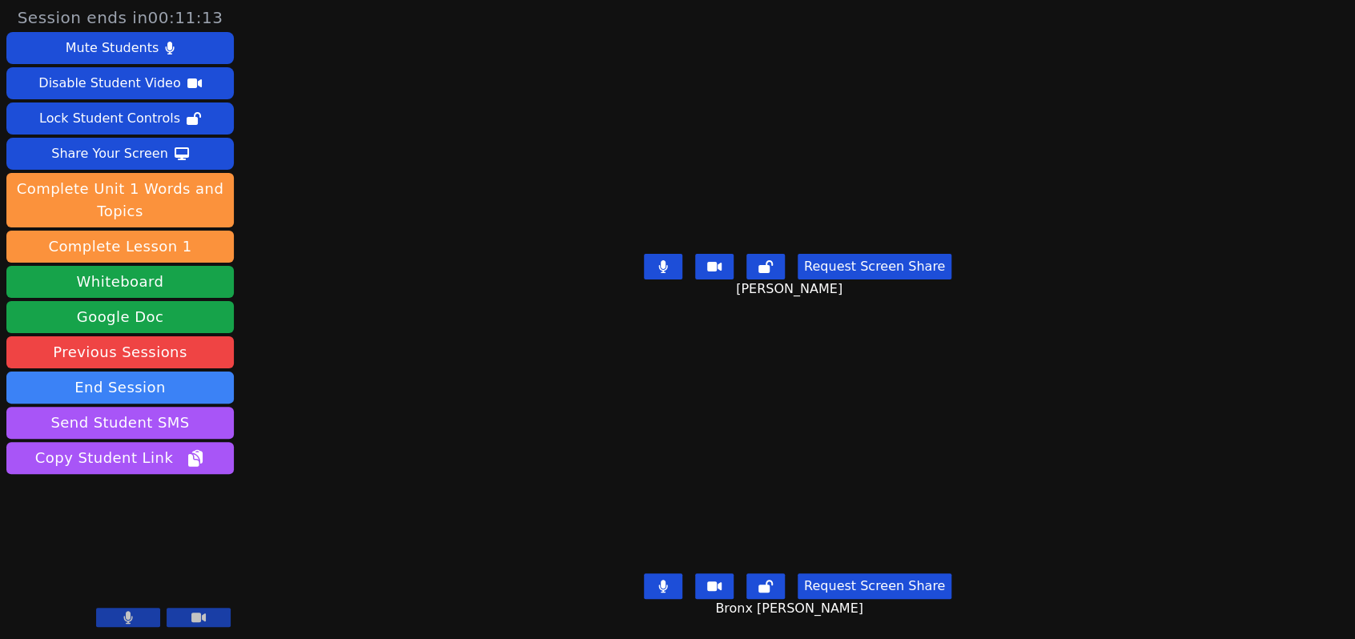
click at [661, 580] on icon at bounding box center [663, 586] width 10 height 13
click at [666, 580] on icon at bounding box center [663, 586] width 16 height 13
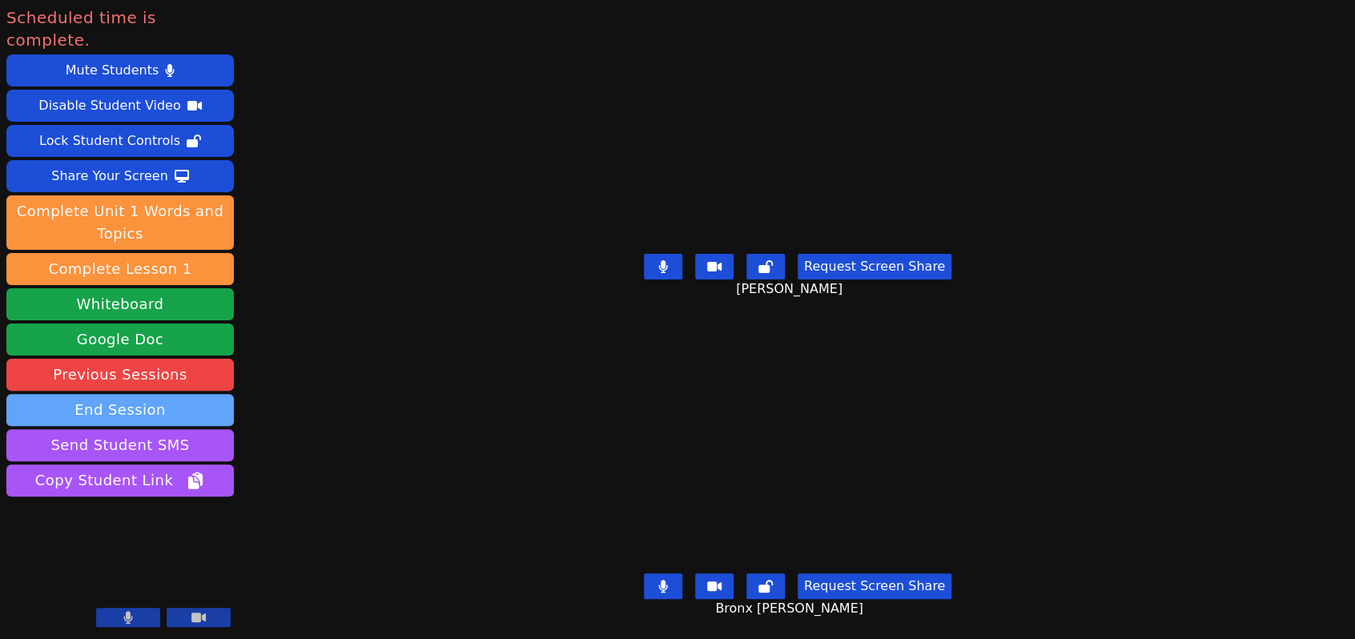
click at [138, 394] on button "End Session" at bounding box center [119, 410] width 227 height 32
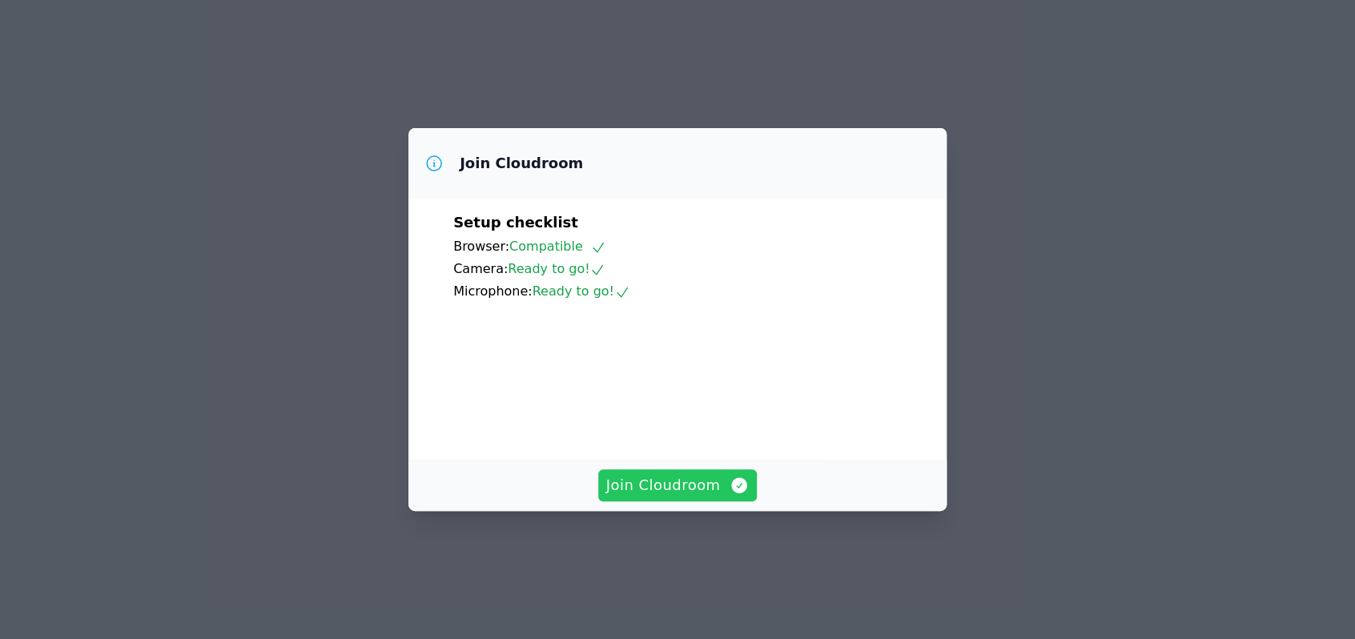
click at [670, 497] on span "Join Cloudroom" at bounding box center [677, 485] width 143 height 22
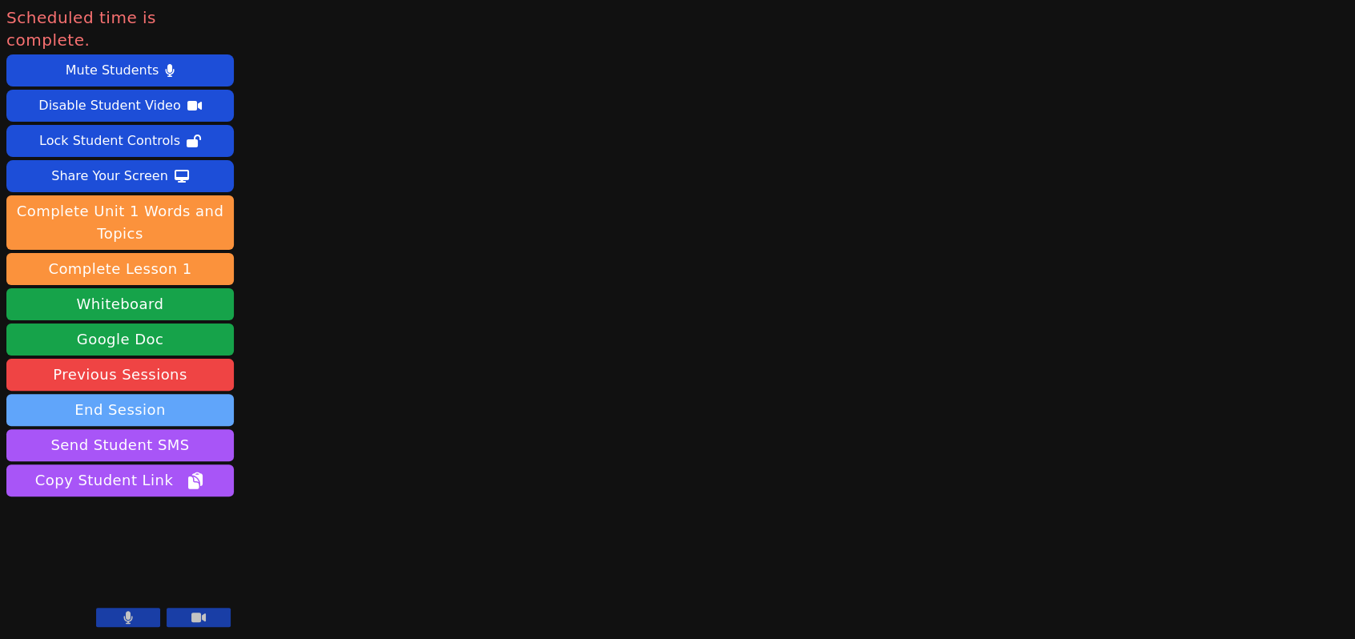
click at [152, 396] on button "End Session" at bounding box center [119, 410] width 227 height 32
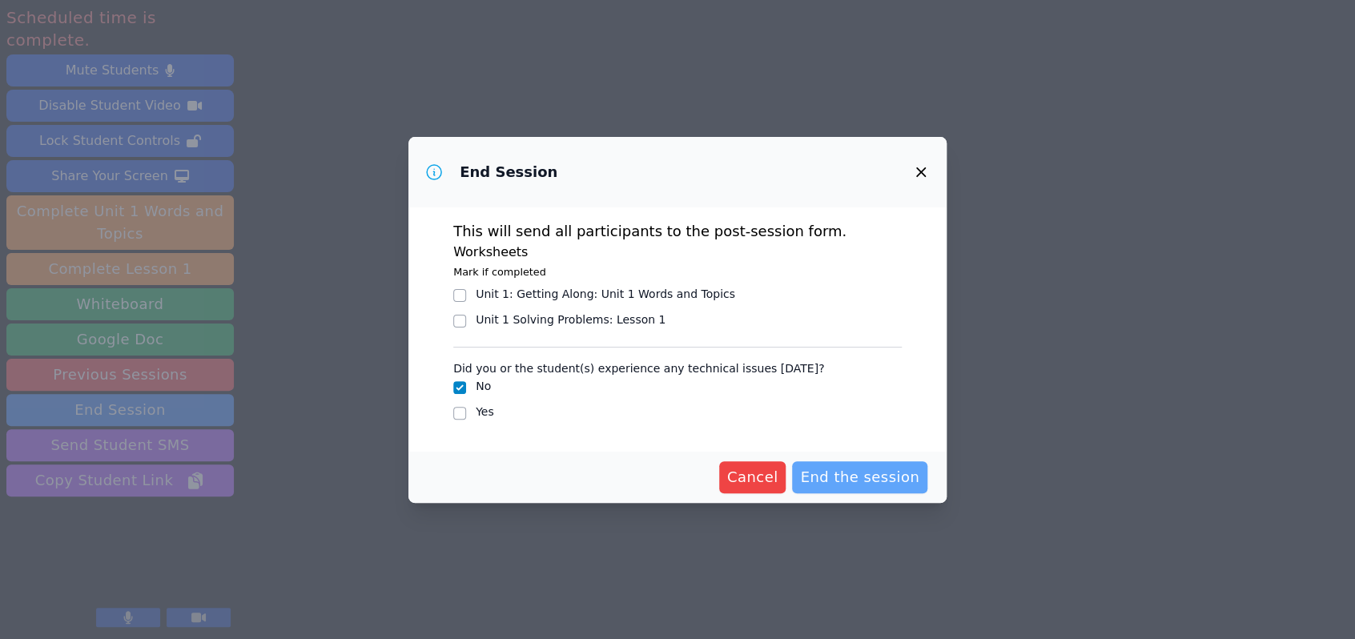
click at [859, 477] on span "End the session" at bounding box center [859, 477] width 119 height 22
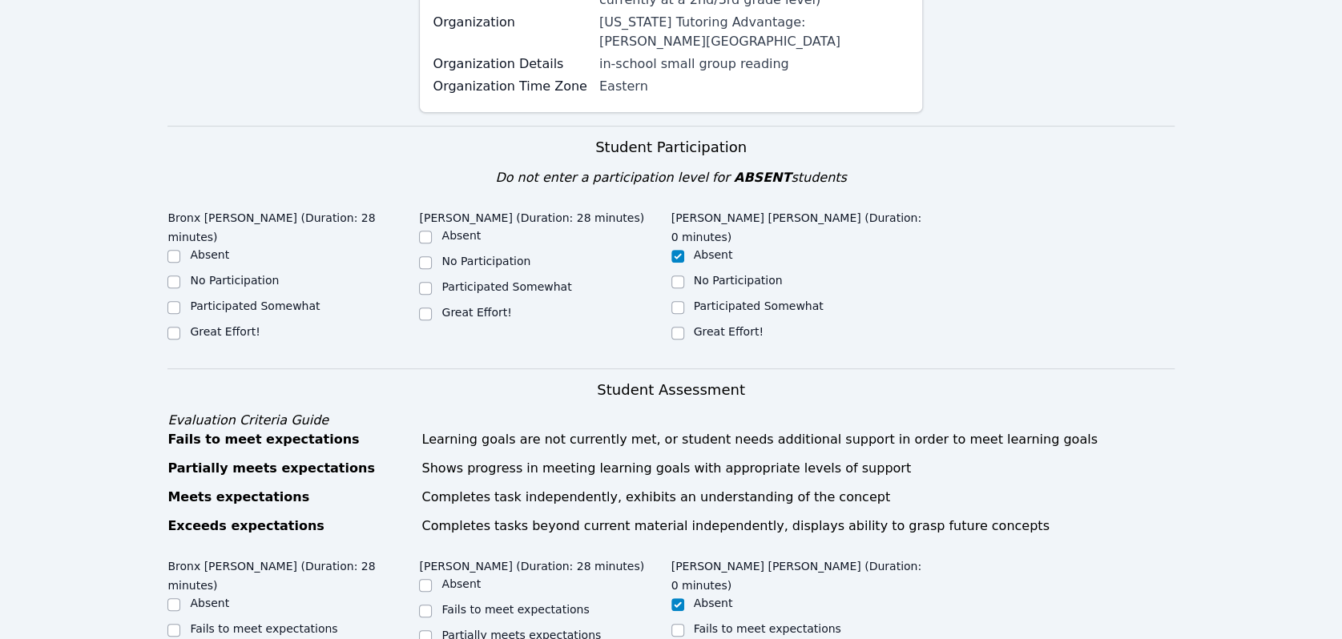
scroll to position [356, 0]
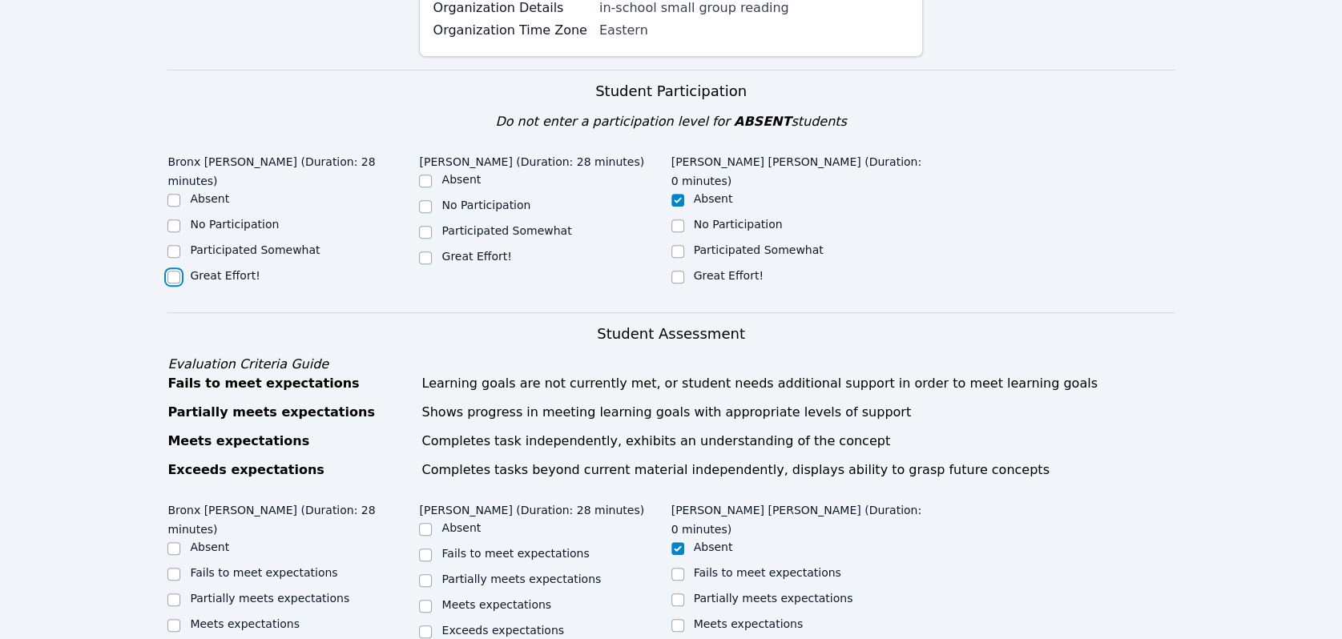
click at [167, 271] on input "Great Effort!" at bounding box center [173, 277] width 13 height 13
checkbox input "true"
drag, startPoint x: 424, startPoint y: 239, endPoint x: 404, endPoint y: 266, distance: 34.3
click at [424, 251] on input "Great Effort!" at bounding box center [425, 257] width 13 height 13
checkbox input "true"
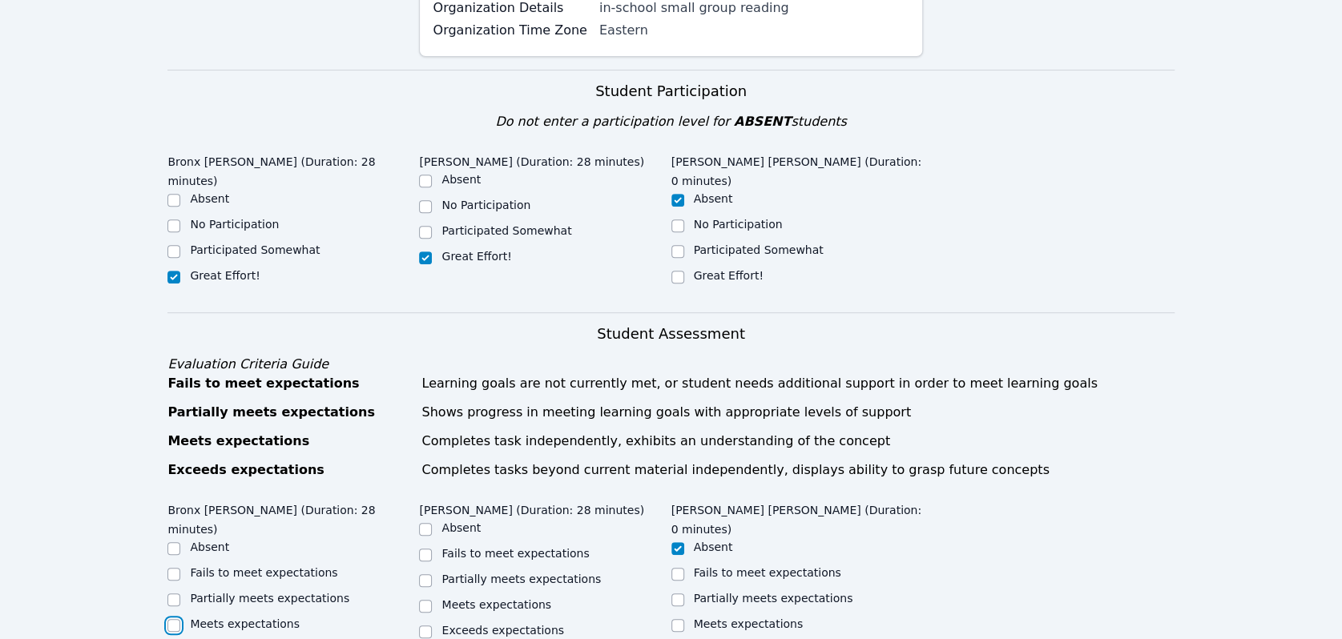
click at [173, 619] on input "Meets expectations" at bounding box center [173, 625] width 13 height 13
checkbox input "true"
click at [424, 600] on input "Meets expectations" at bounding box center [425, 606] width 13 height 13
checkbox input "true"
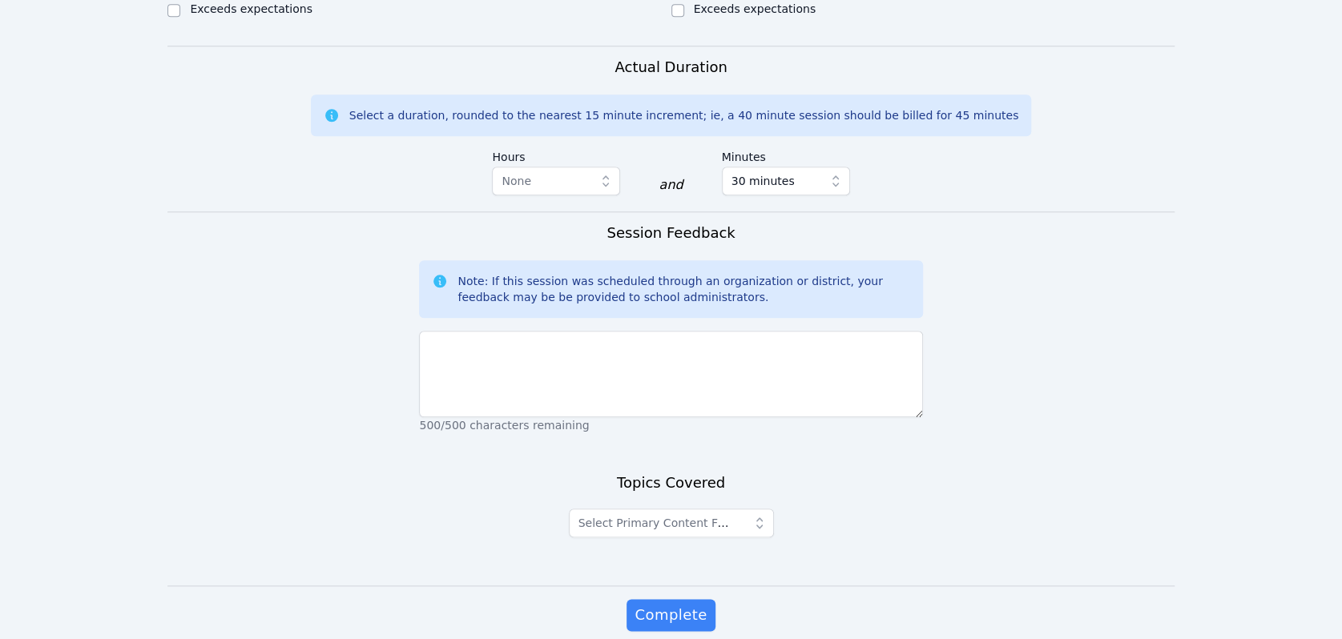
scroll to position [1006, 0]
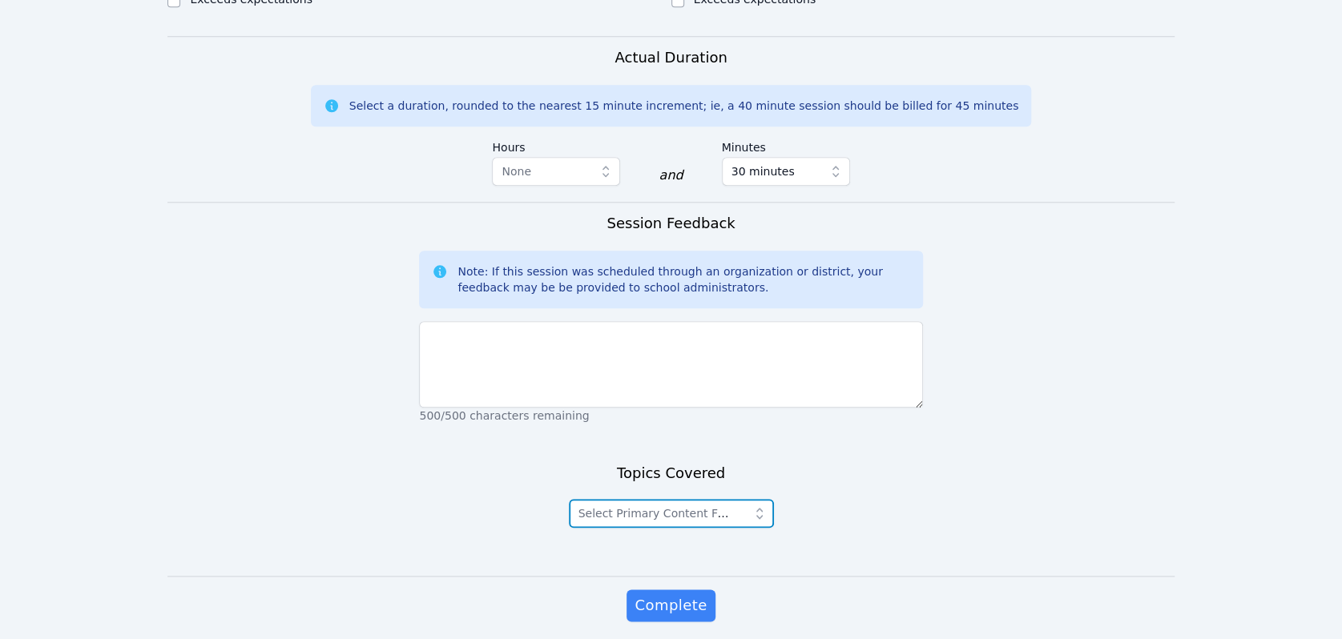
click at [762, 505] on icon "button" at bounding box center [759, 513] width 16 height 16
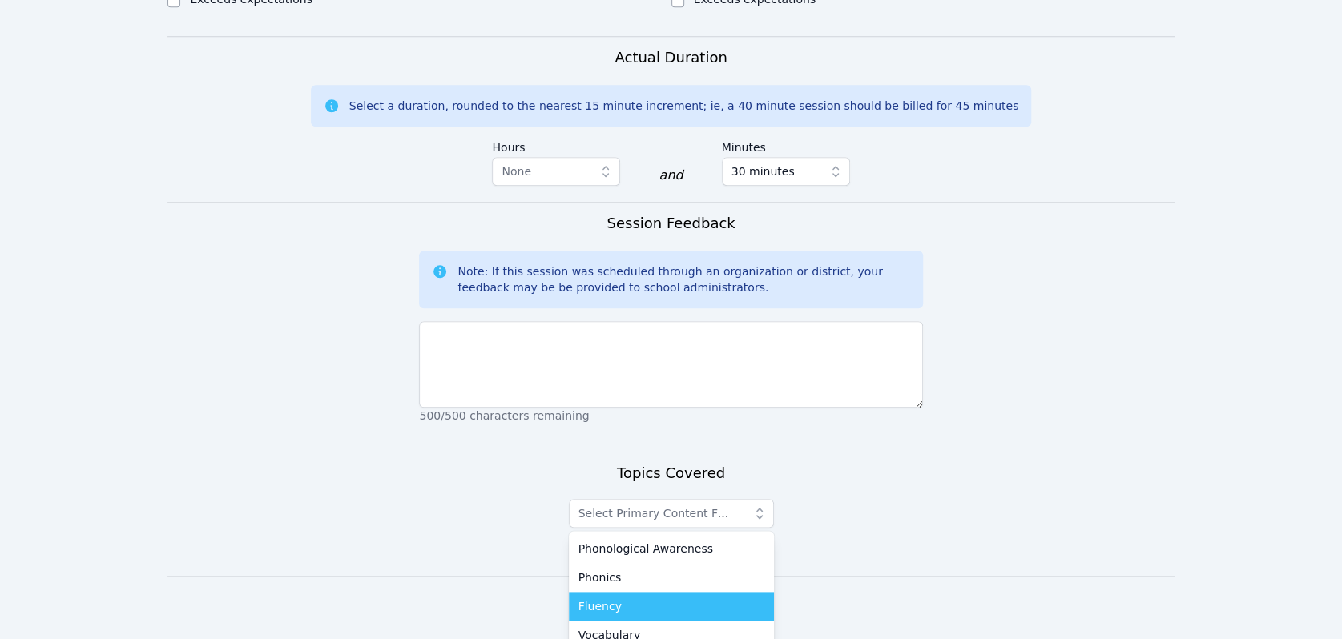
click at [668, 598] on div "Fluency" at bounding box center [671, 606] width 186 height 16
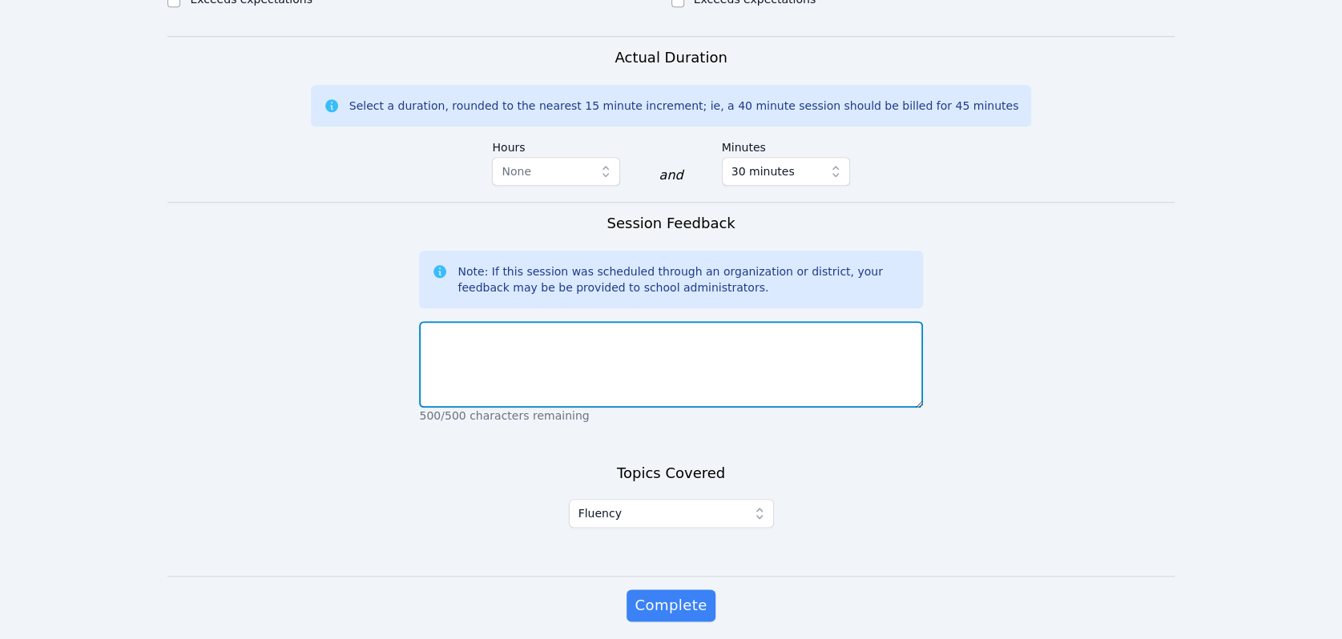
click at [549, 321] on textarea at bounding box center [670, 364] width 503 height 87
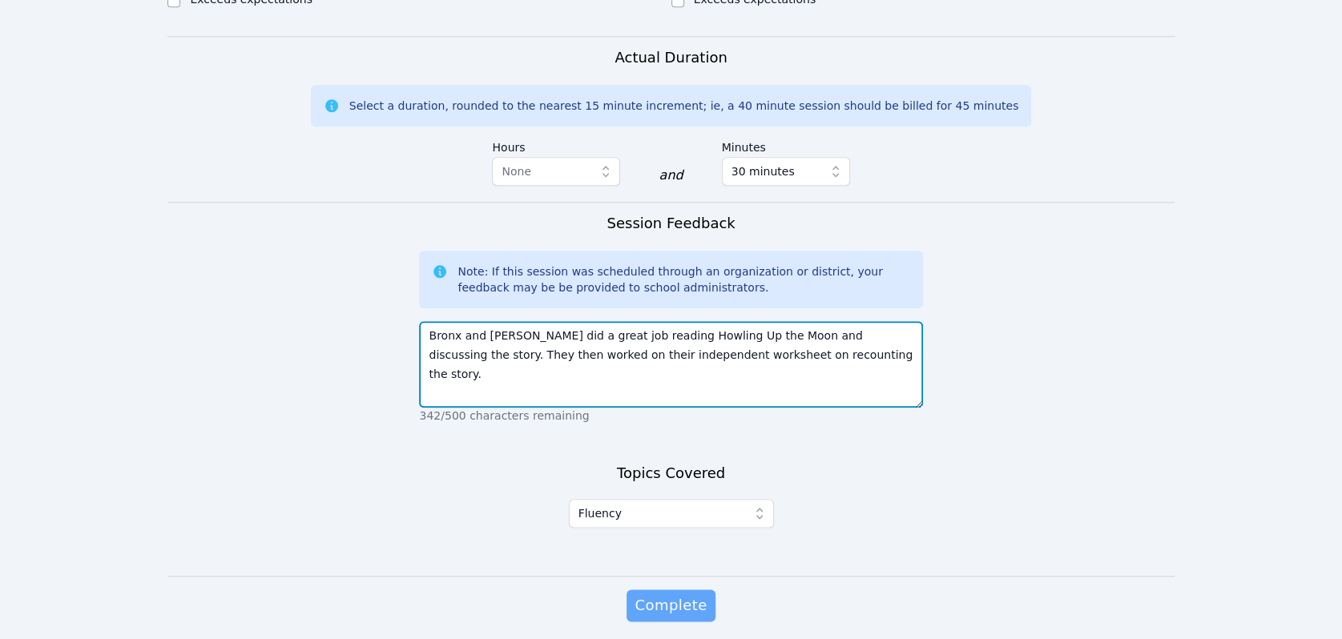
type textarea "Bronx and [PERSON_NAME] did a great job reading Howling Up the Moon and discuss…"
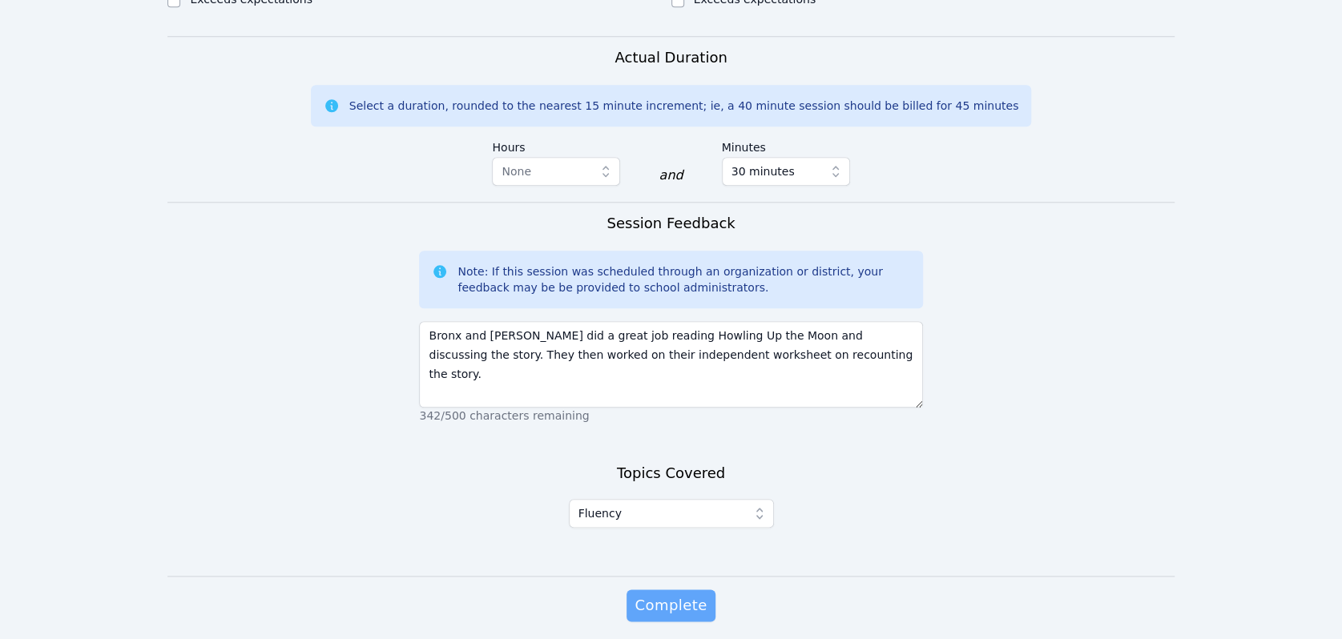
click at [665, 589] on button "Complete" at bounding box center [670, 605] width 88 height 32
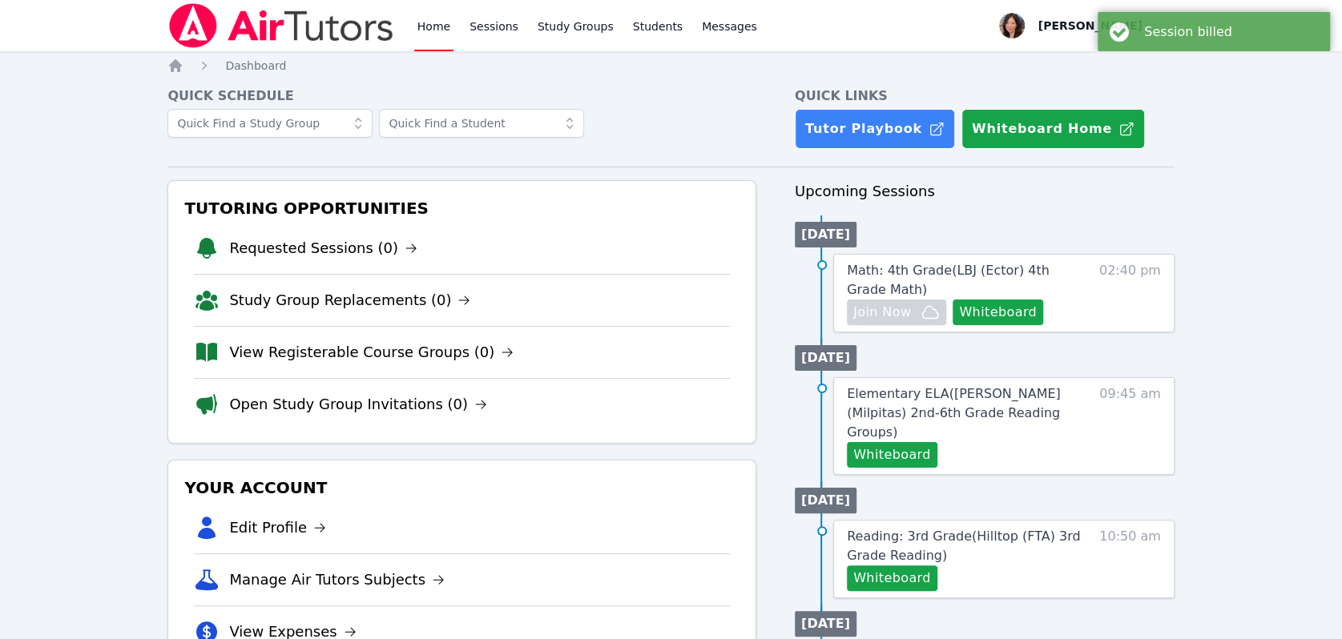
click at [419, 18] on link "Home" at bounding box center [433, 25] width 39 height 51
click at [481, 29] on link "Sessions" at bounding box center [493, 25] width 55 height 51
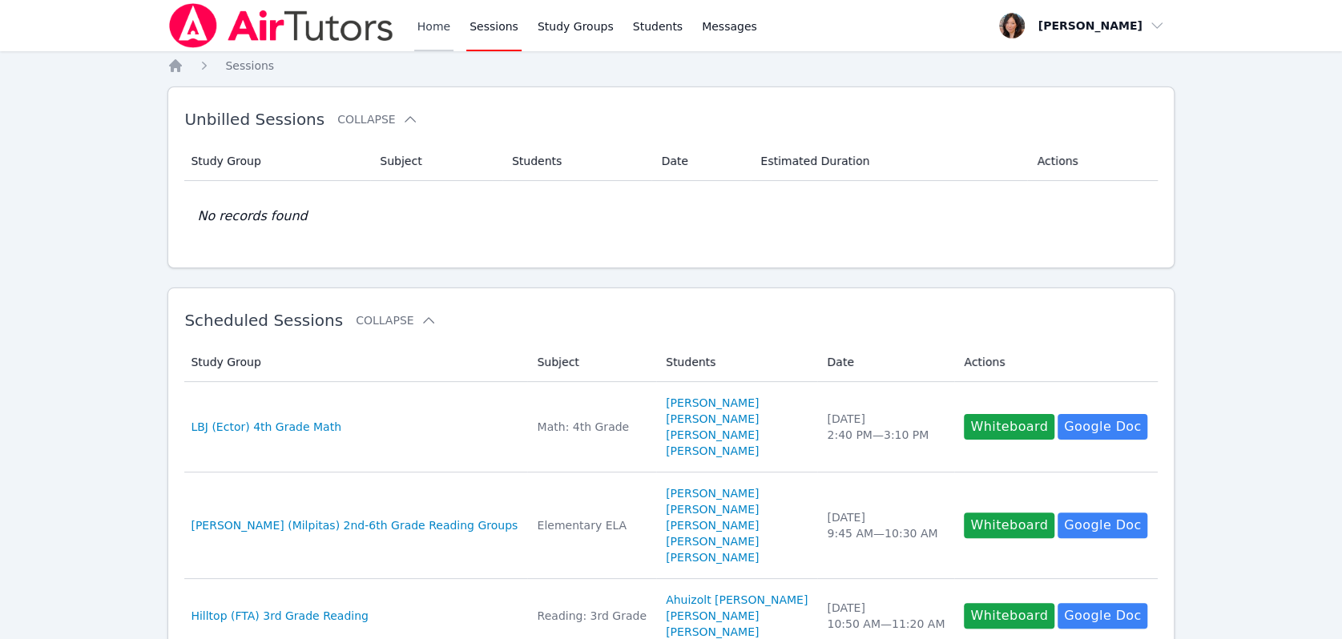
click at [437, 28] on link "Home" at bounding box center [433, 25] width 39 height 51
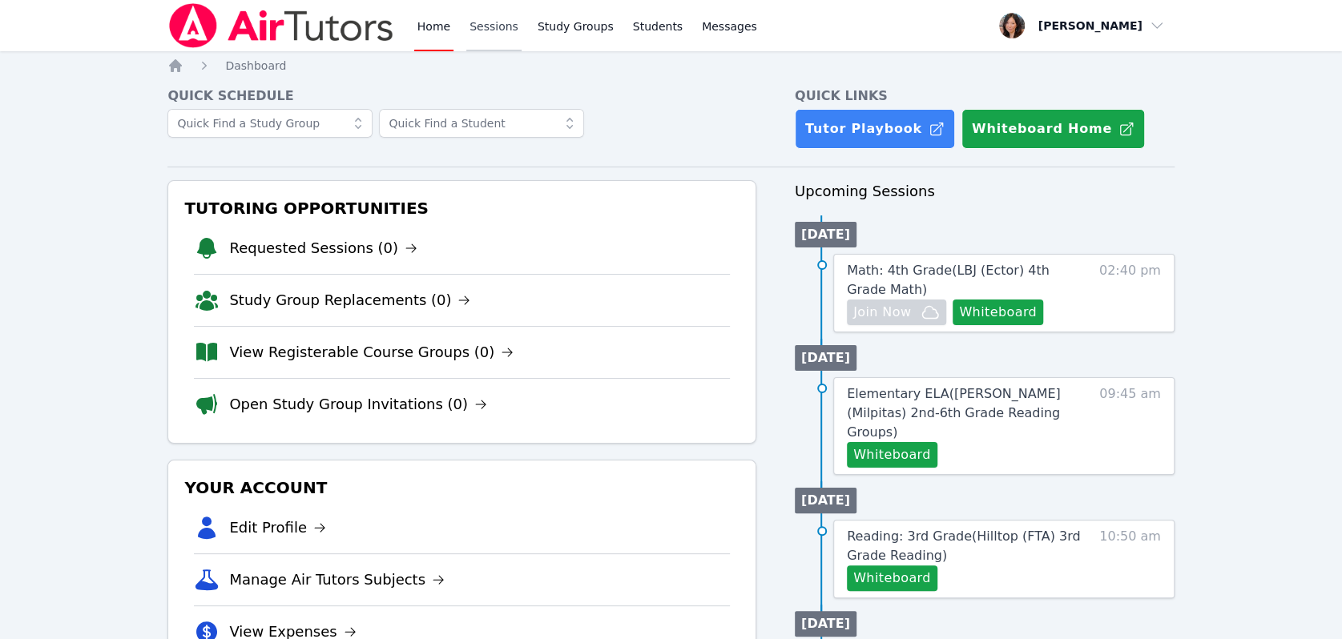
click at [493, 40] on link "Sessions" at bounding box center [493, 25] width 55 height 51
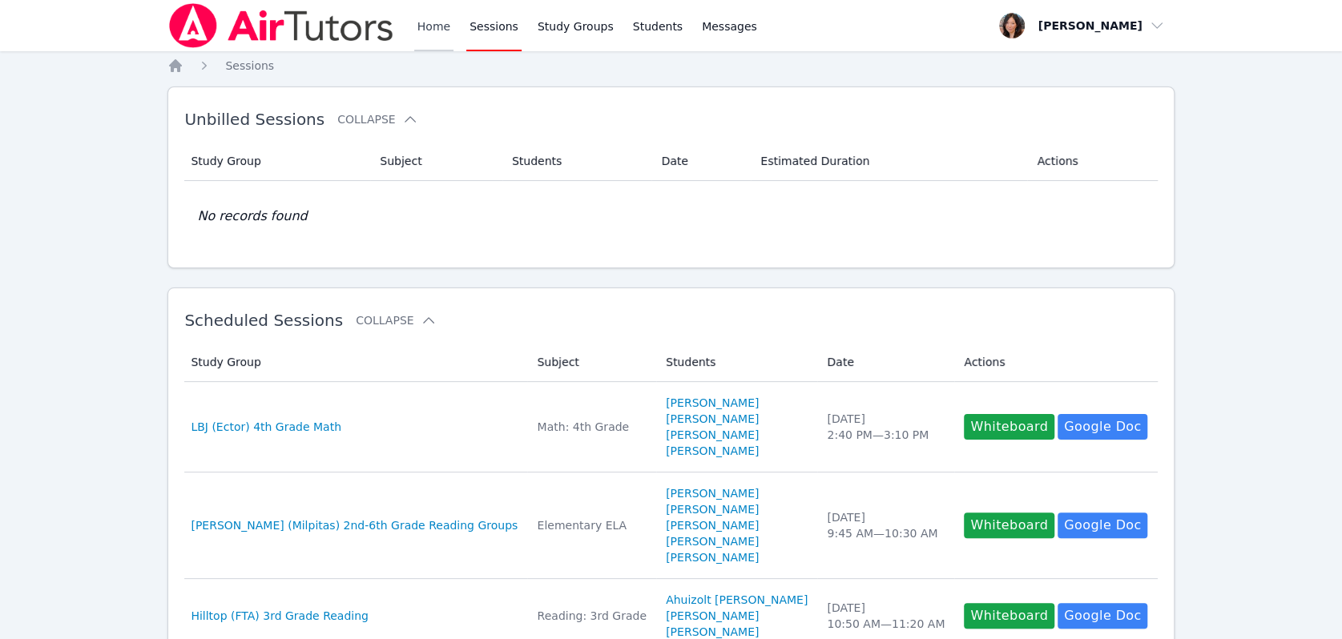
click at [416, 26] on link "Home" at bounding box center [433, 25] width 39 height 51
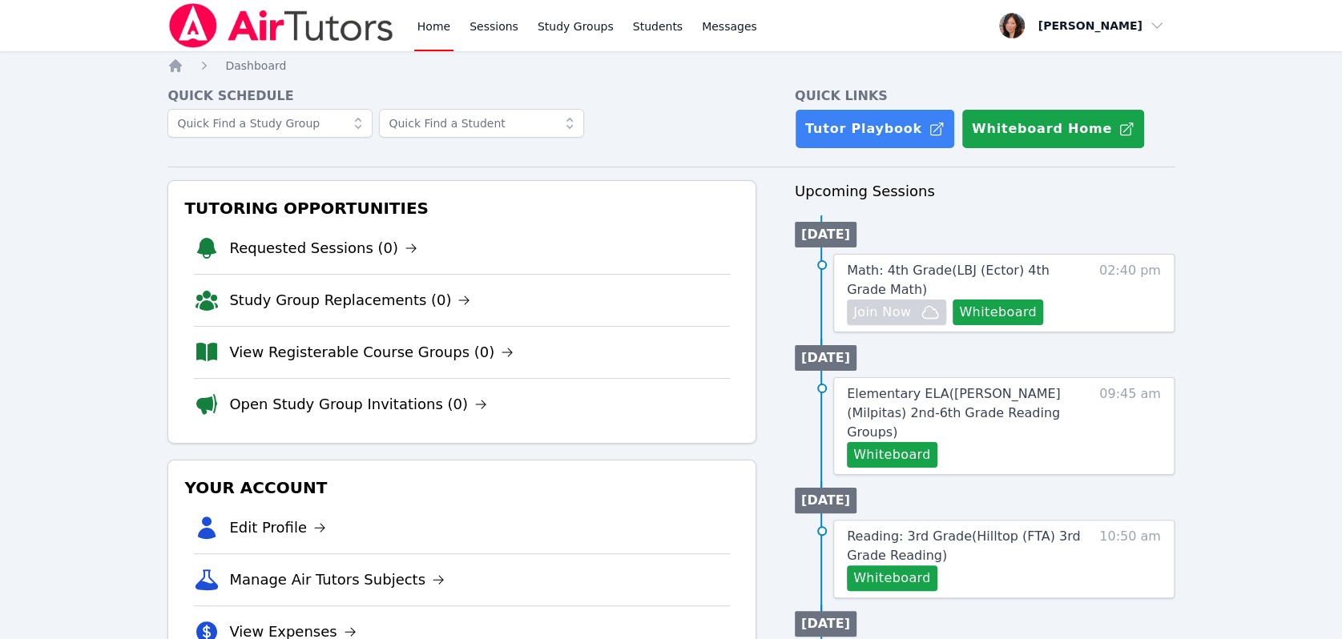
click at [416, 26] on link "Home" at bounding box center [433, 25] width 39 height 51
